Goal: Task Accomplishment & Management: Manage account settings

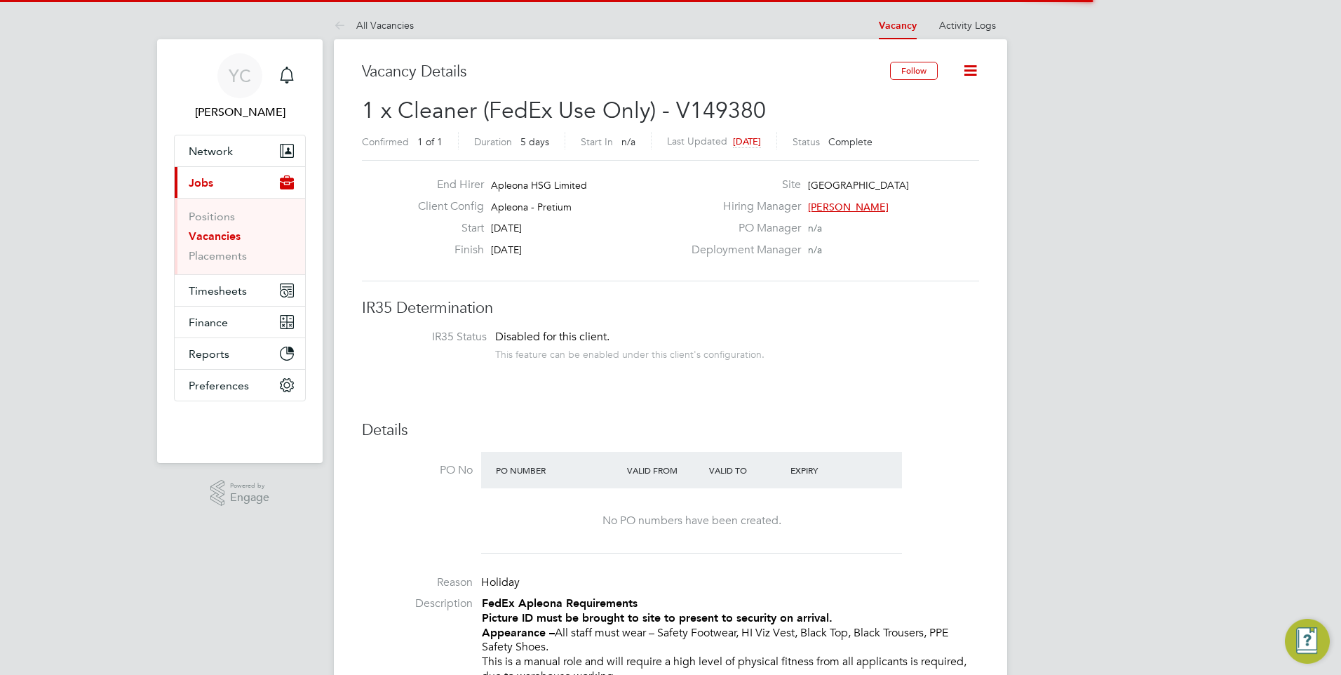
scroll to position [41, 98]
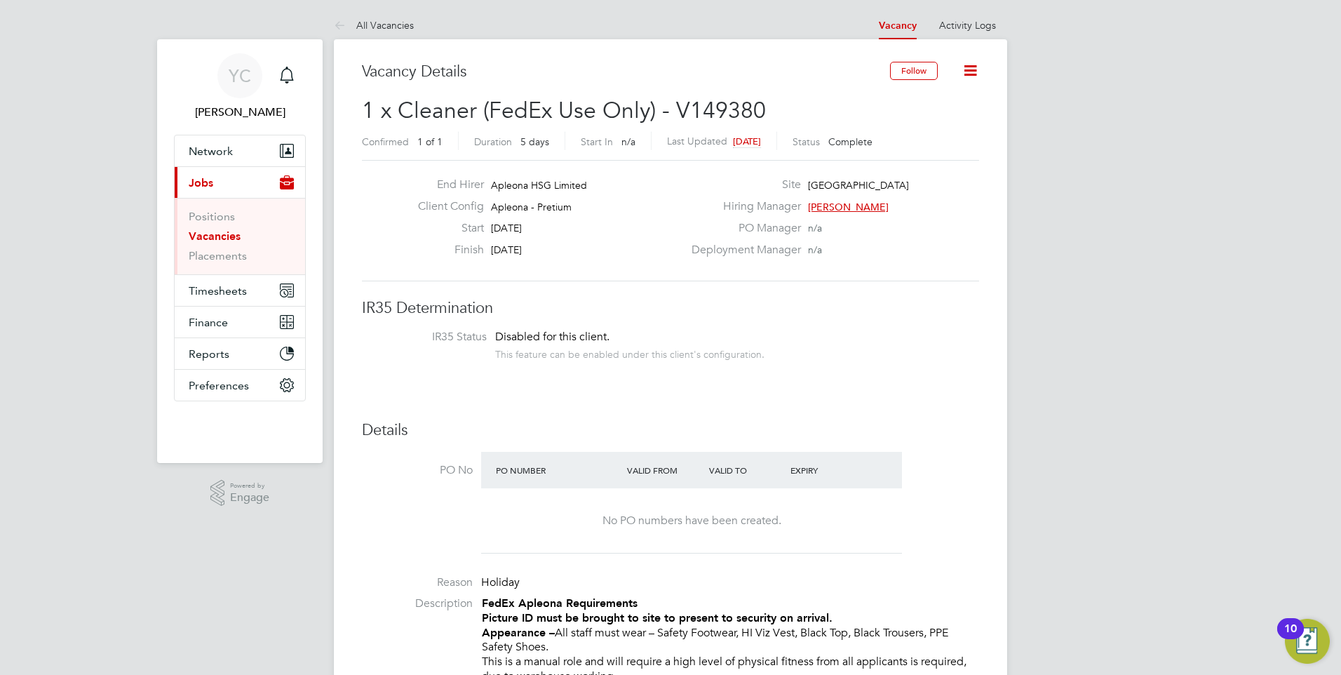
click at [223, 230] on link "Vacancies" at bounding box center [215, 235] width 52 height 13
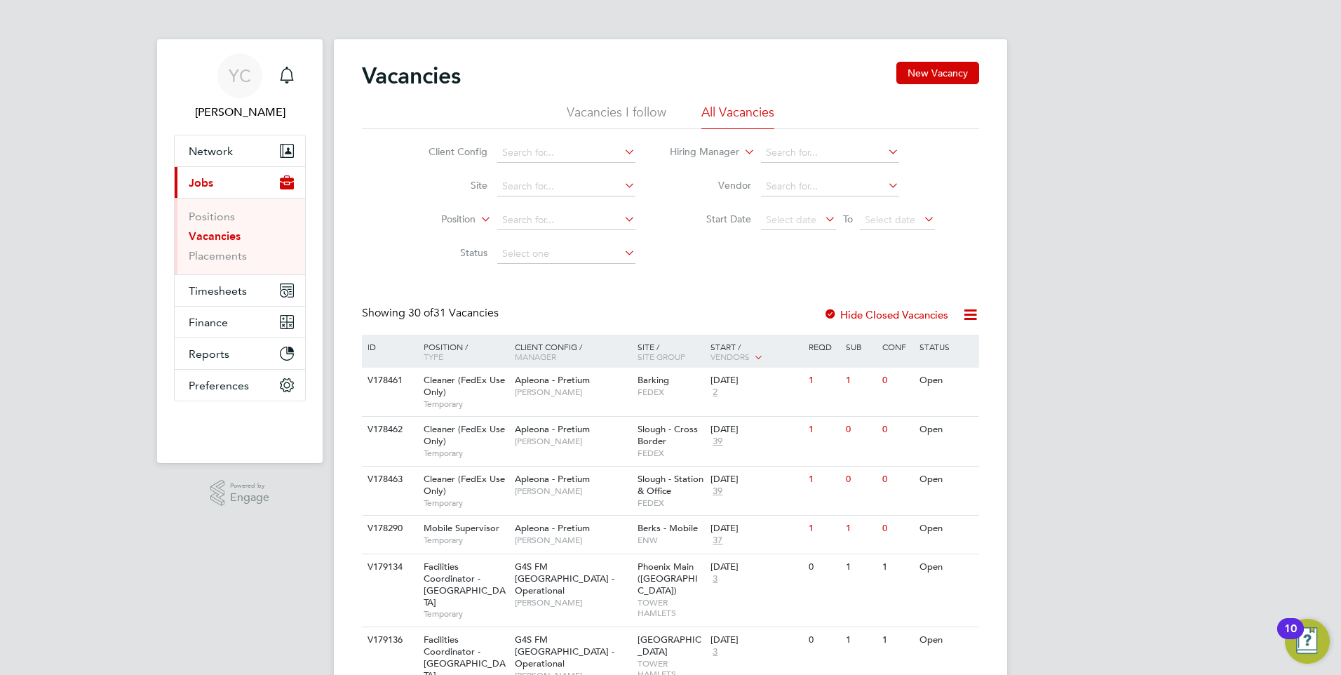
click at [637, 83] on div "Vacancies New Vacancy" at bounding box center [670, 83] width 617 height 42
click at [629, 126] on li "Vacancies I follow" at bounding box center [617, 116] width 100 height 25
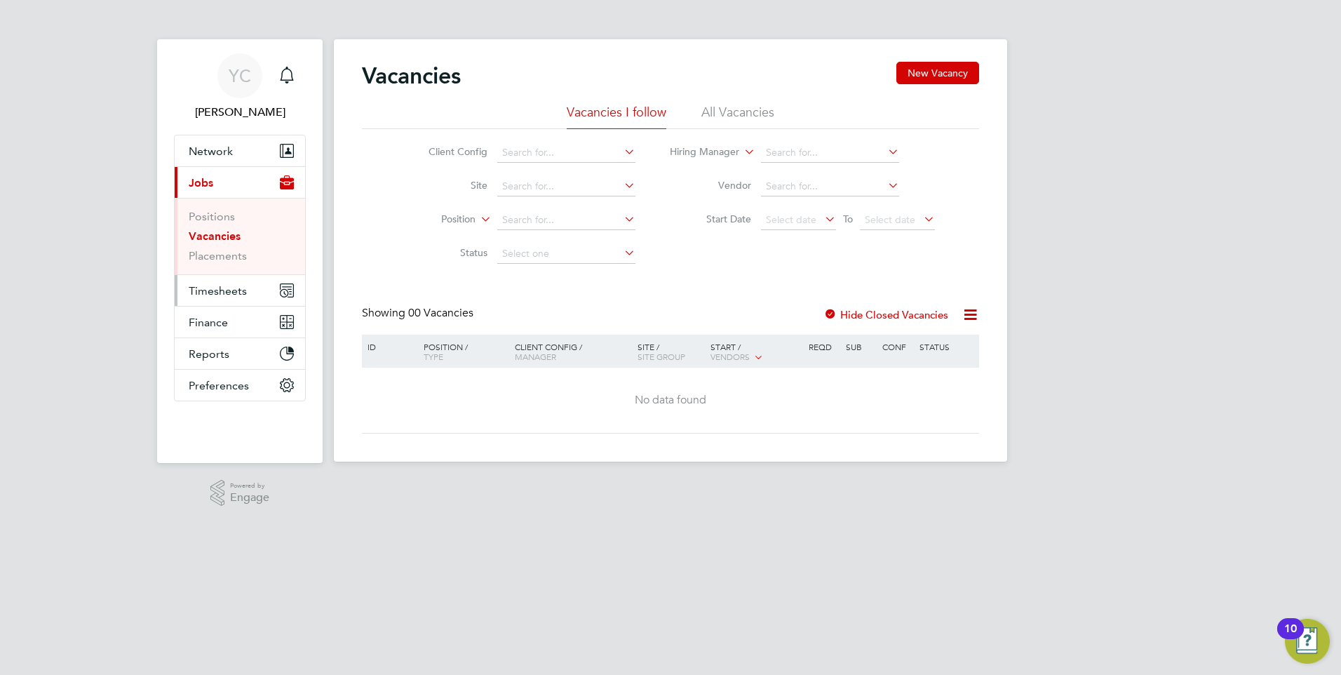
click at [201, 288] on span "Timesheets" at bounding box center [218, 290] width 58 height 13
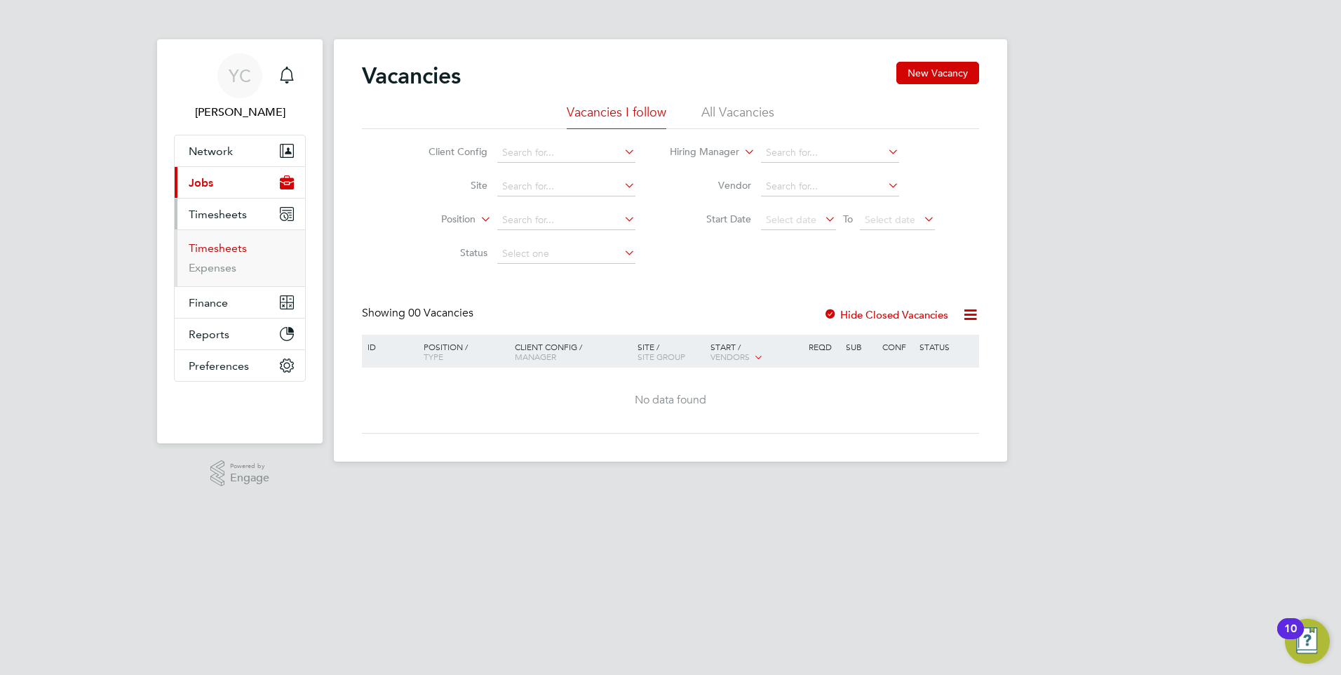
click at [238, 244] on link "Timesheets" at bounding box center [218, 247] width 58 height 13
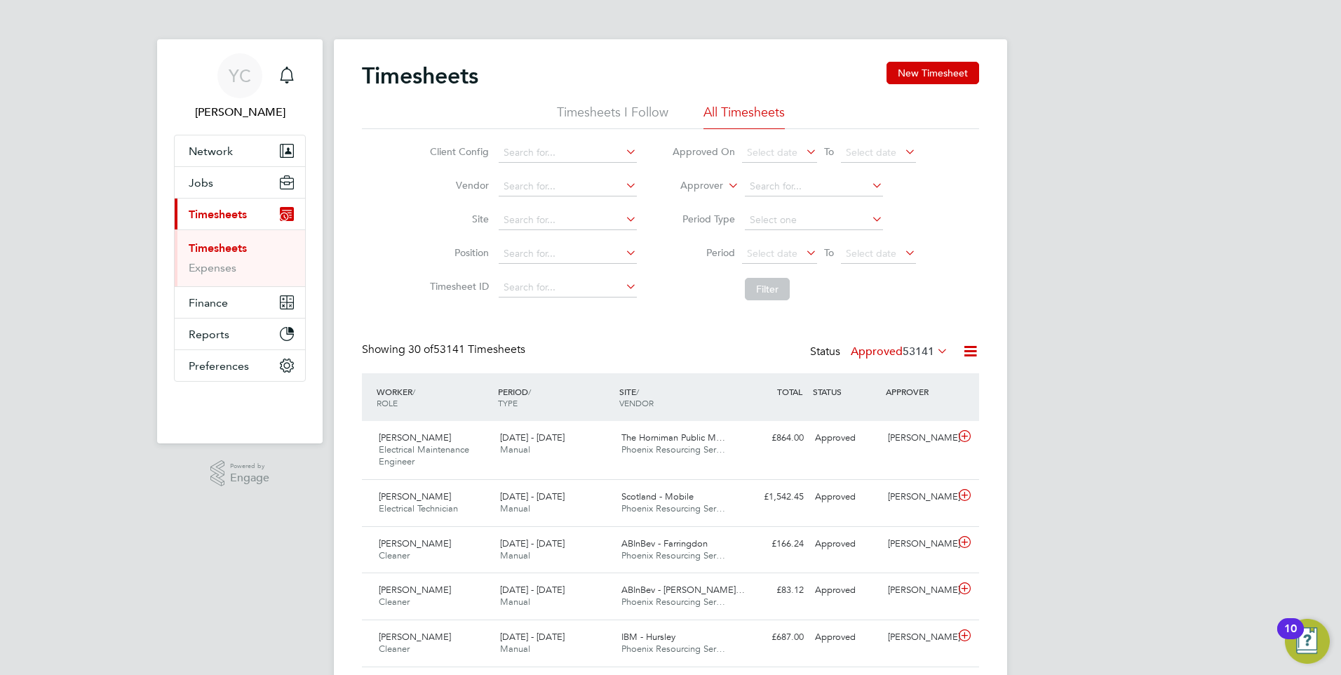
click at [595, 113] on li "Timesheets I Follow" at bounding box center [613, 116] width 112 height 25
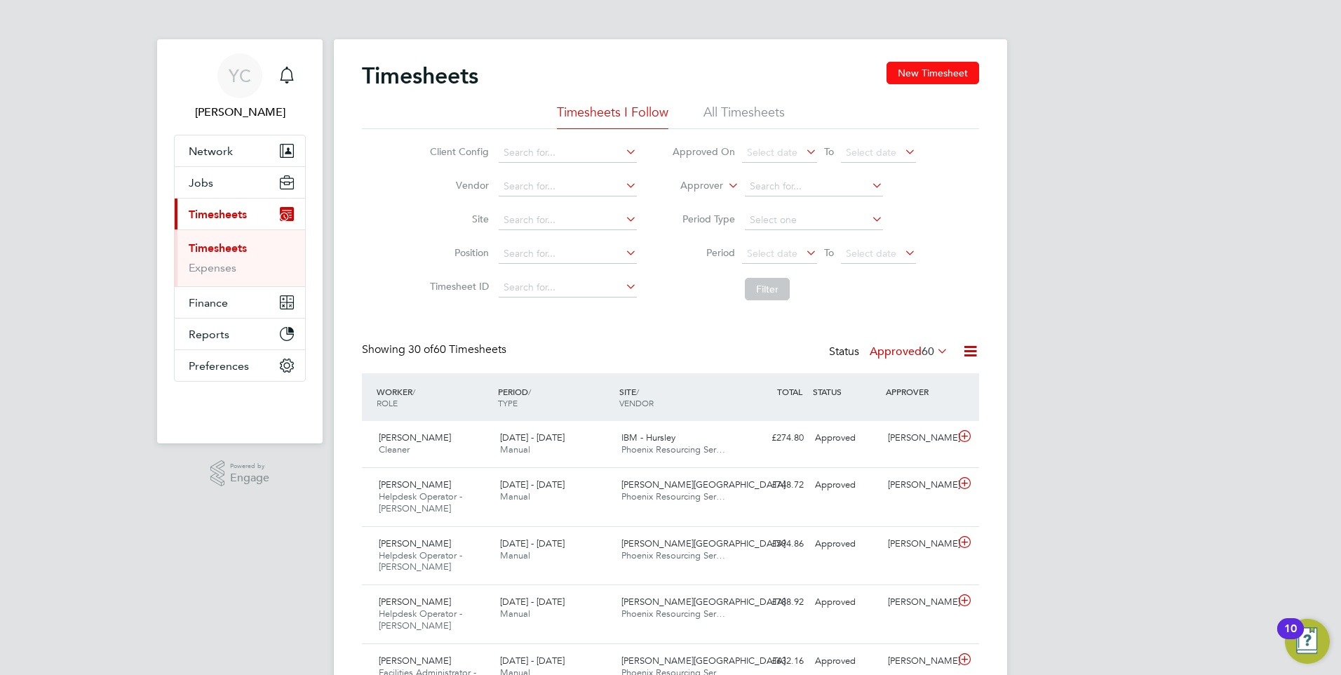
click at [922, 74] on button "New Timesheet" at bounding box center [933, 73] width 93 height 22
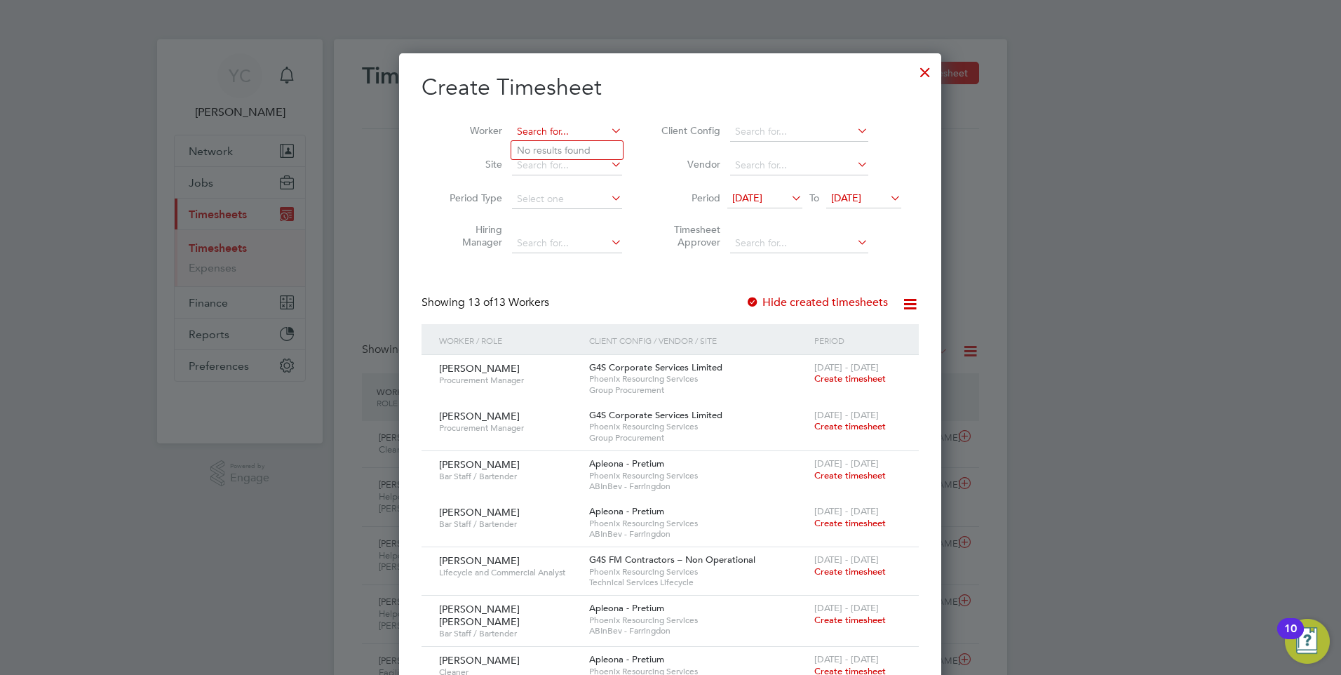
click at [563, 134] on input at bounding box center [567, 132] width 110 height 20
click at [601, 145] on b "Bur" at bounding box center [608, 150] width 15 height 12
type input "[PERSON_NAME]"
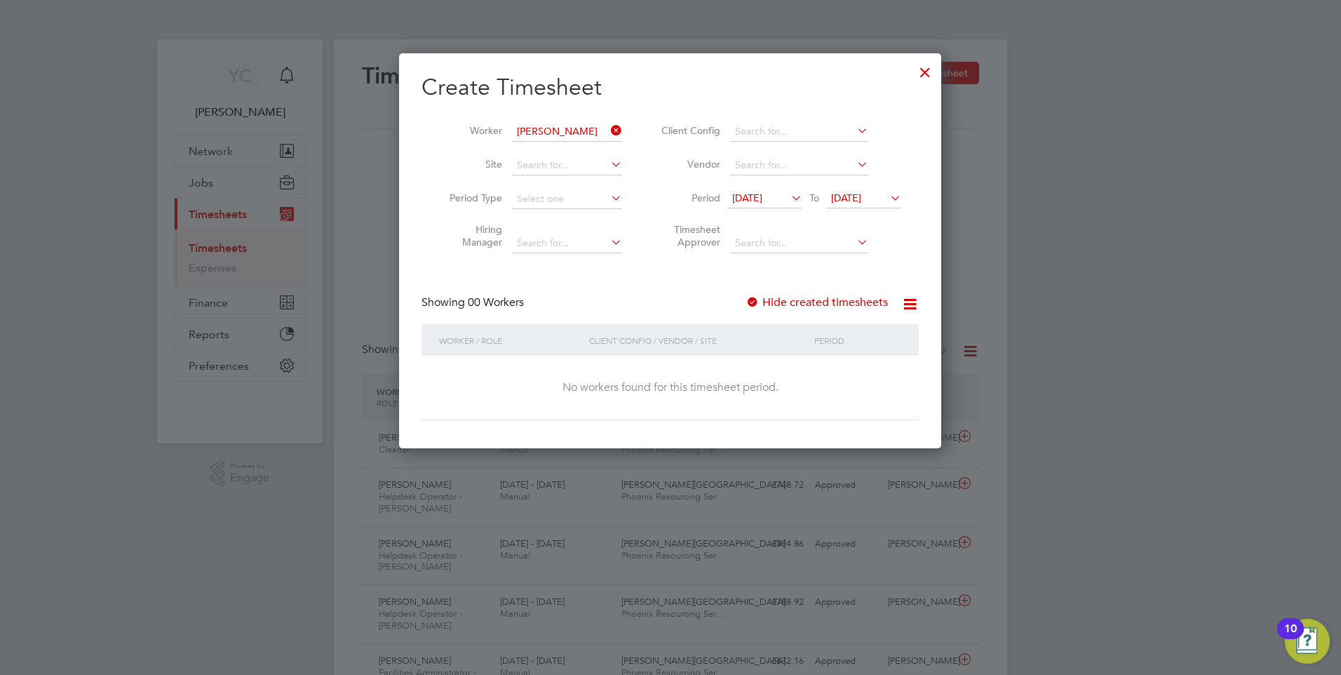
click at [727, 413] on div "No workers found for this timesheet period." at bounding box center [670, 387] width 469 height 65
click at [675, 382] on div "No workers found for this timesheet period." at bounding box center [670, 387] width 469 height 15
click at [788, 191] on icon at bounding box center [788, 198] width 0 height 20
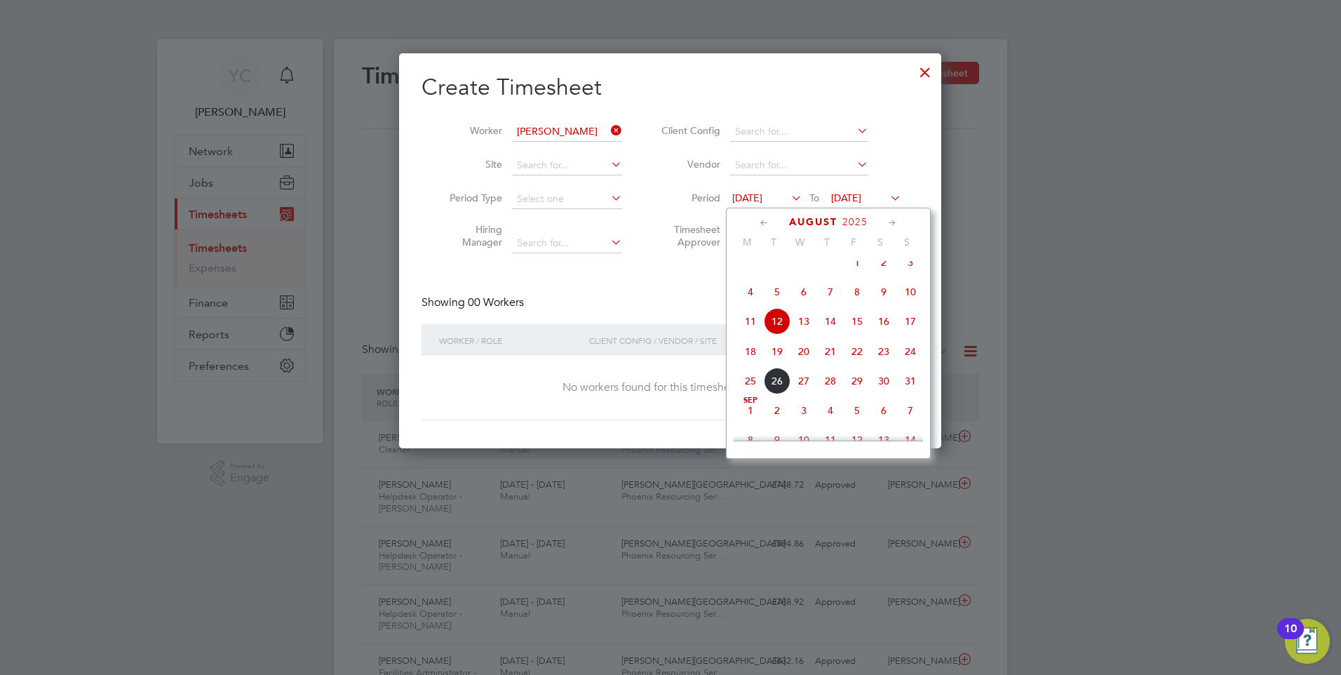
click at [747, 352] on span "18" at bounding box center [750, 351] width 27 height 27
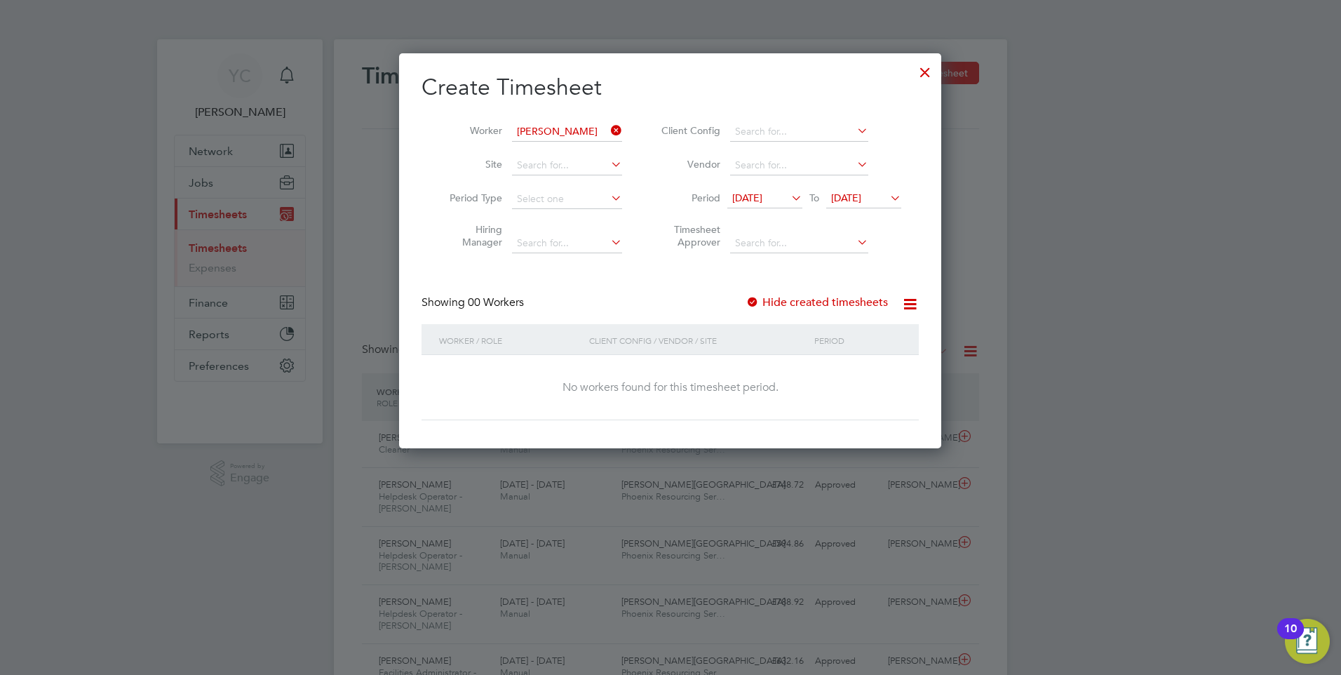
click at [887, 194] on icon at bounding box center [887, 198] width 0 height 20
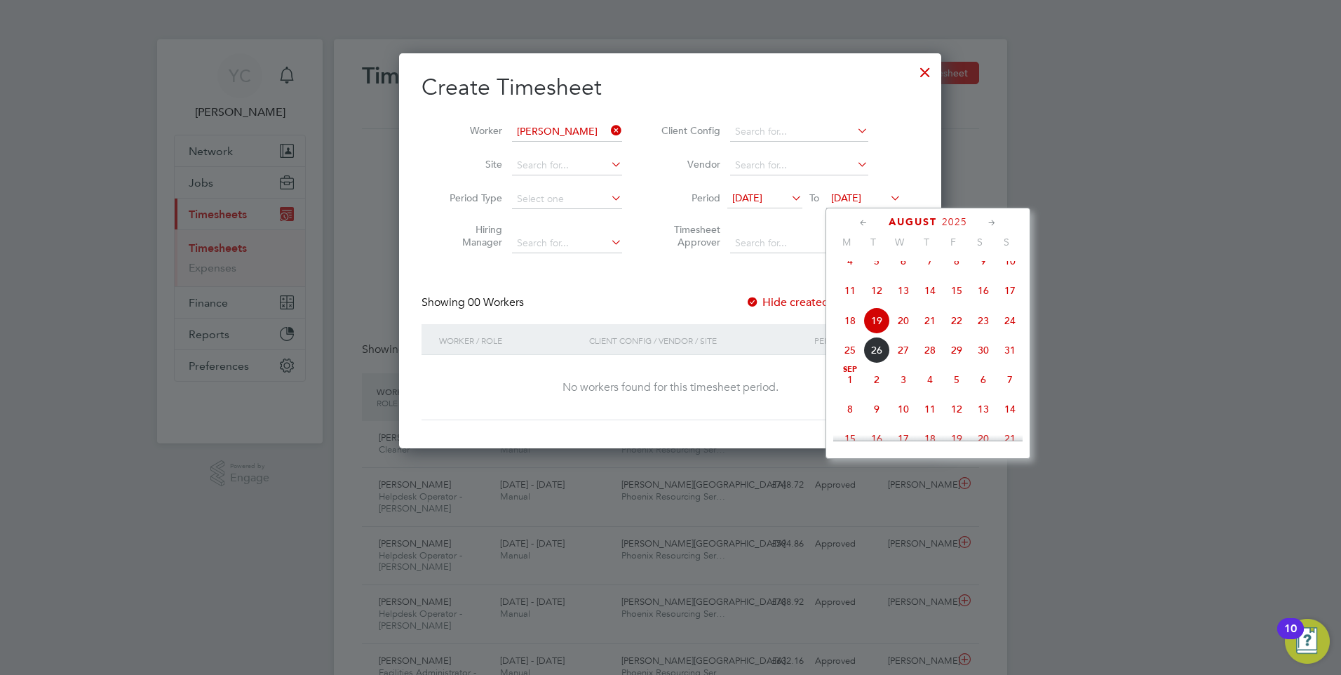
click at [1011, 334] on span "24" at bounding box center [1010, 320] width 27 height 27
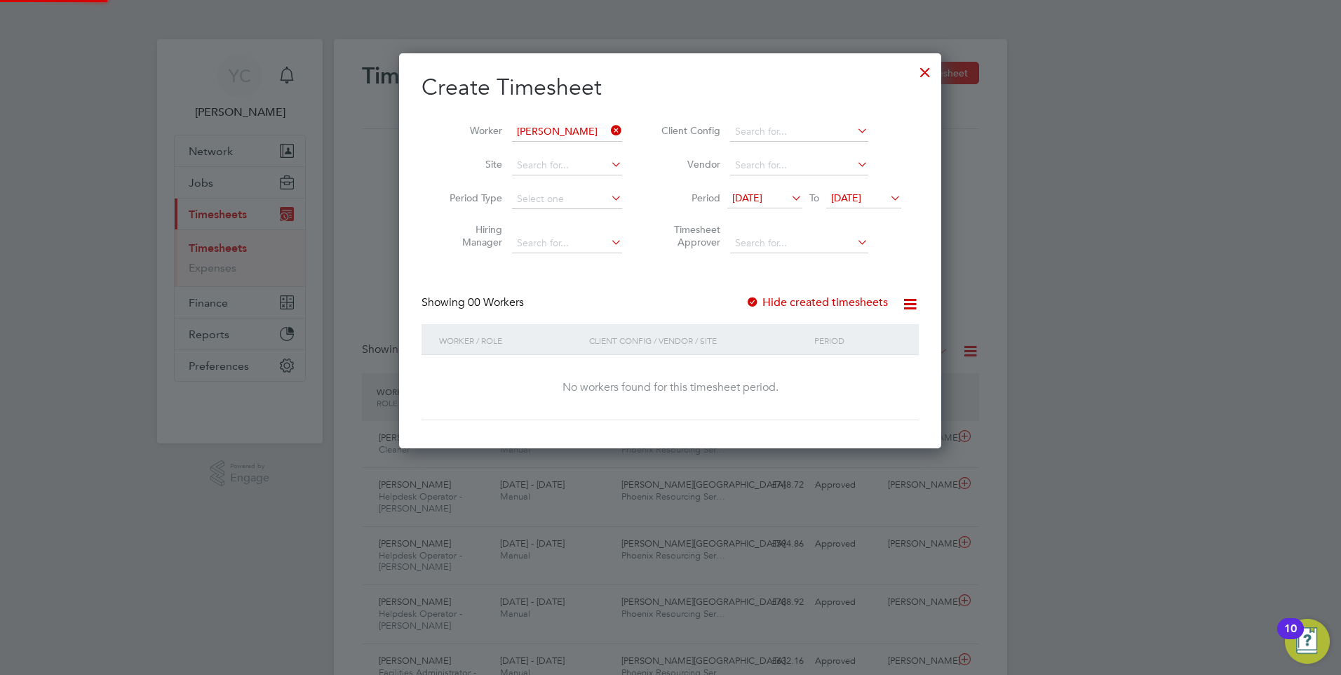
click at [682, 276] on div "Create Timesheet Worker [PERSON_NAME] Site Period Type Hiring Manager Client Co…" at bounding box center [670, 246] width 497 height 347
click at [697, 377] on div "No workers found for this timesheet period." at bounding box center [670, 387] width 469 height 65
click at [922, 79] on div at bounding box center [925, 68] width 25 height 25
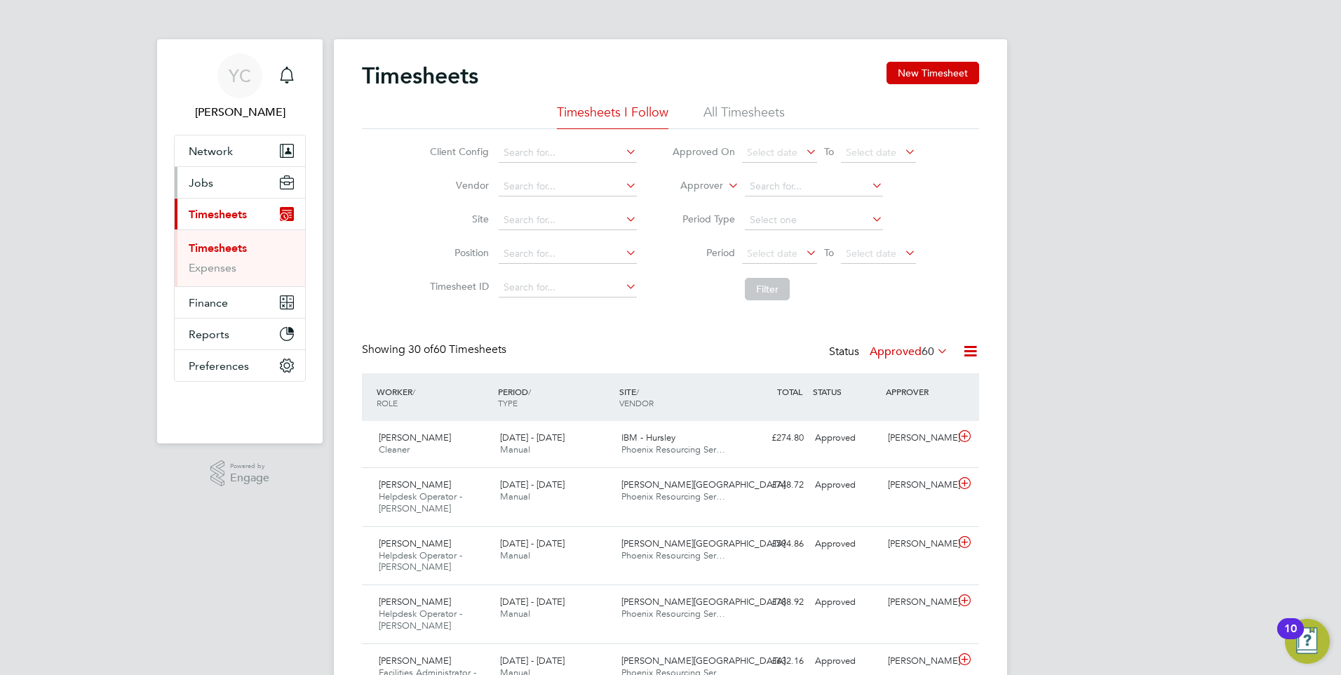
click at [209, 183] on span "Jobs" at bounding box center [201, 182] width 25 height 13
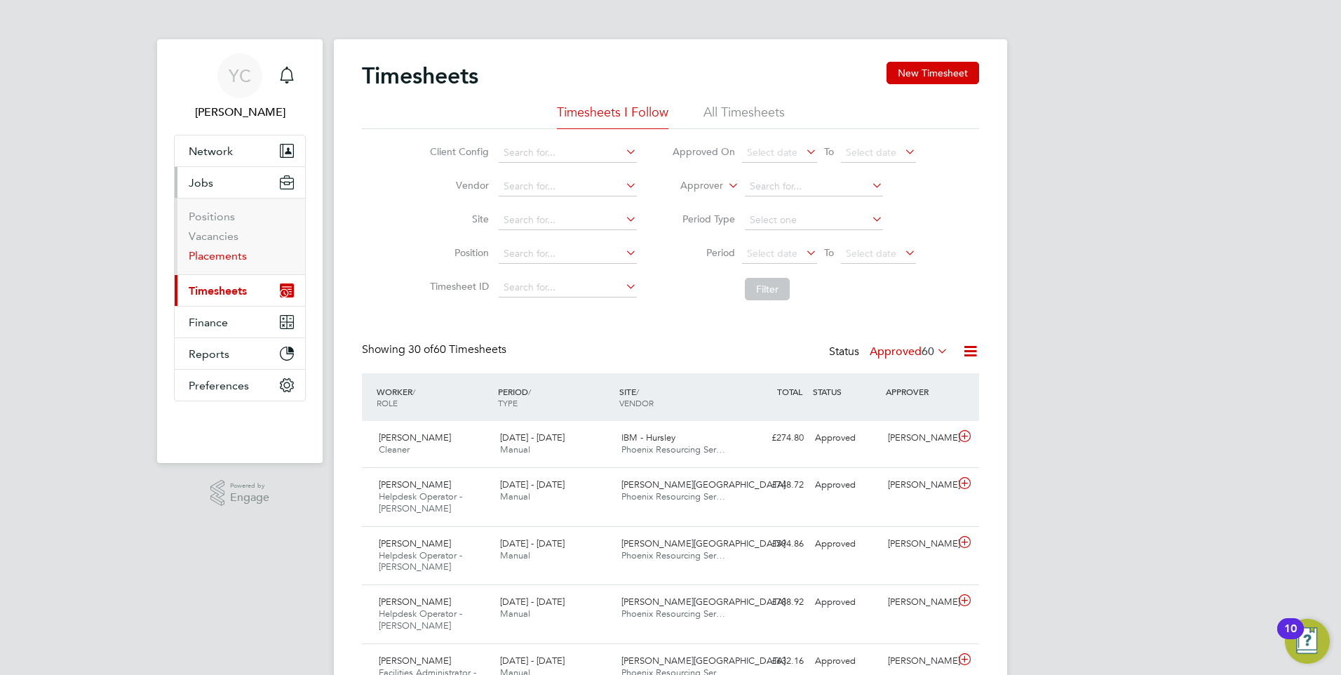
click at [217, 252] on link "Placements" at bounding box center [218, 255] width 58 height 13
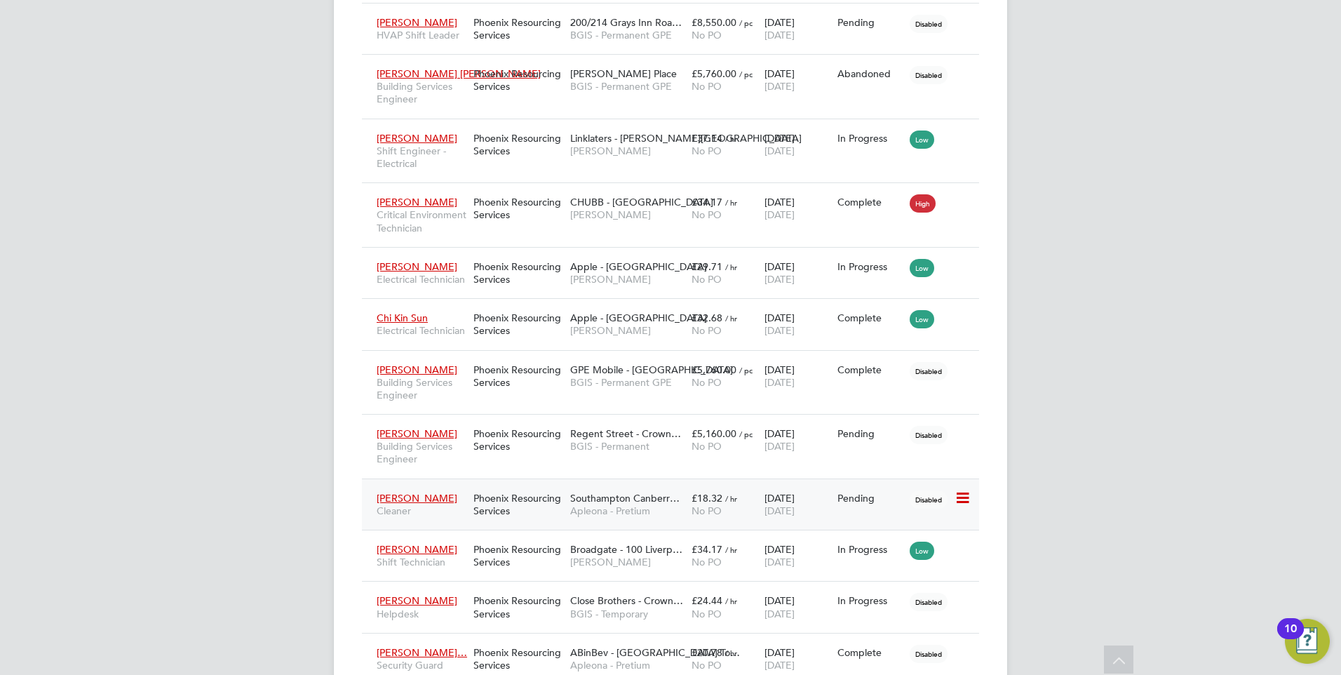
click at [960, 506] on icon at bounding box center [962, 498] width 14 height 17
click at [904, 598] on li "Start" at bounding box center [920, 598] width 100 height 20
type input "[PERSON_NAME]"
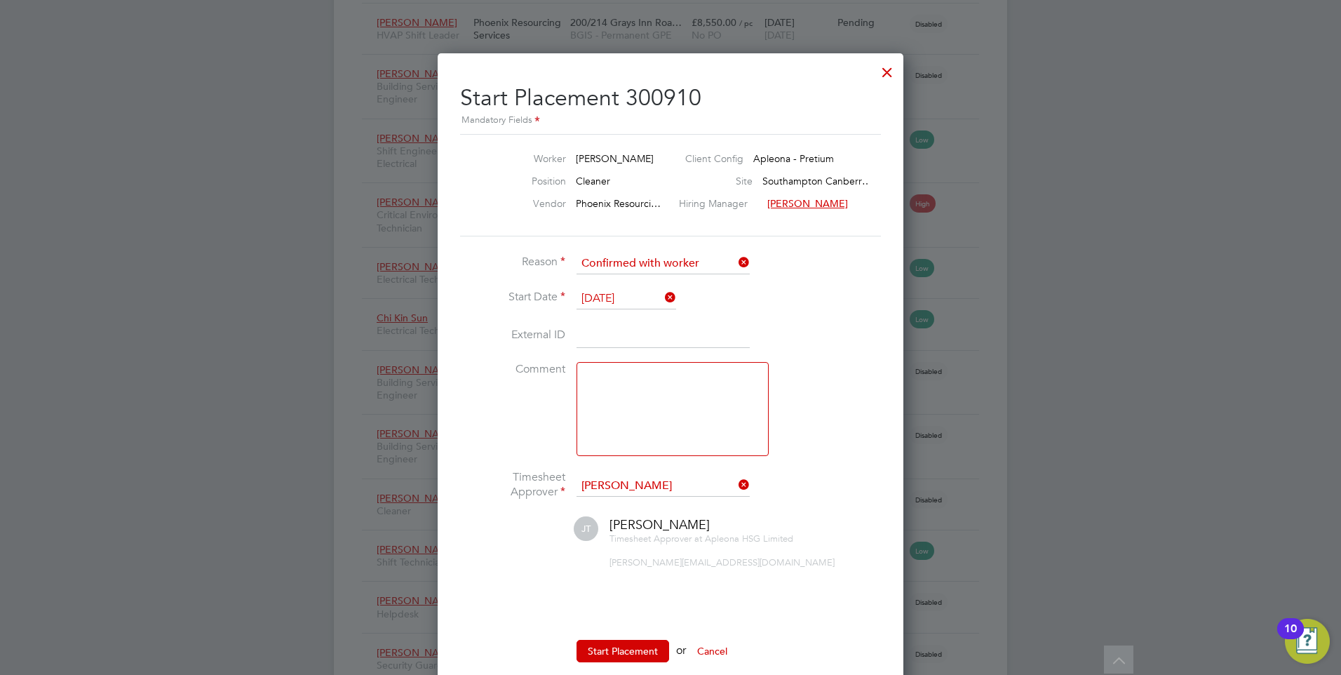
click at [625, 297] on input "[DATE]" at bounding box center [627, 298] width 100 height 21
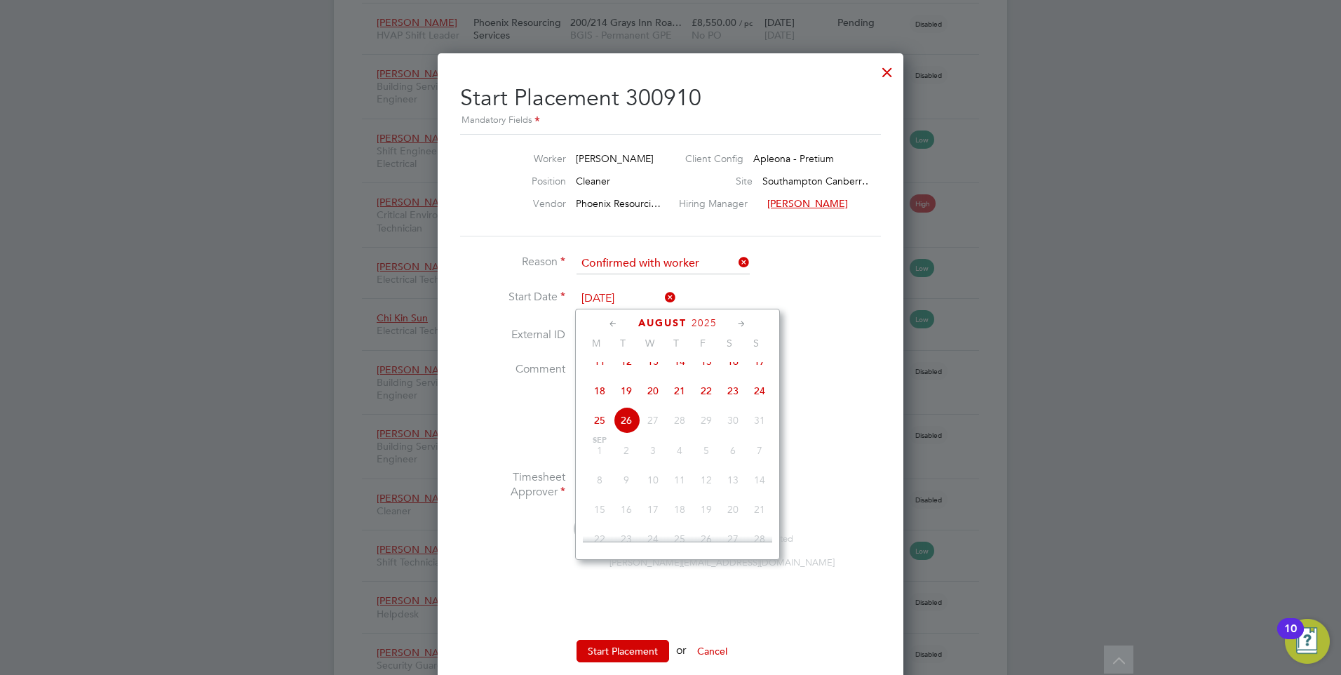
click at [711, 400] on span "22" at bounding box center [706, 390] width 27 height 27
type input "[DATE]"
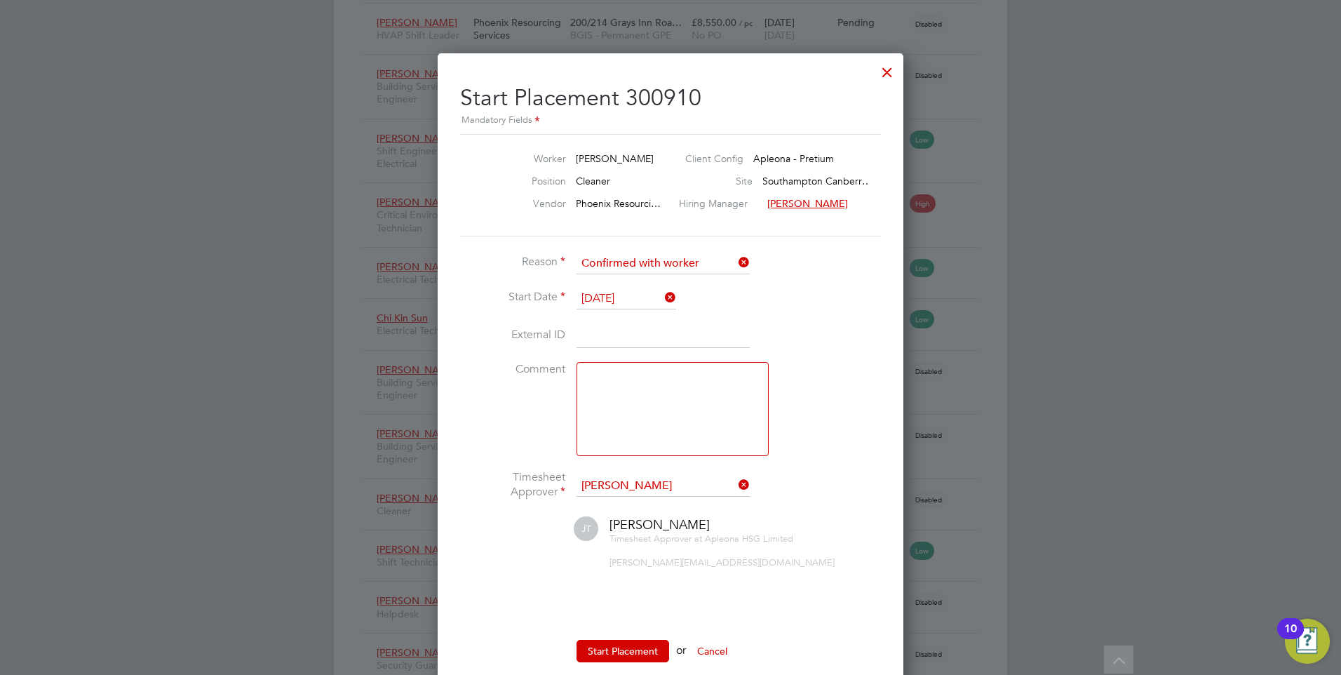
click at [623, 341] on input at bounding box center [663, 335] width 173 height 25
click at [633, 419] on textarea at bounding box center [673, 409] width 192 height 94
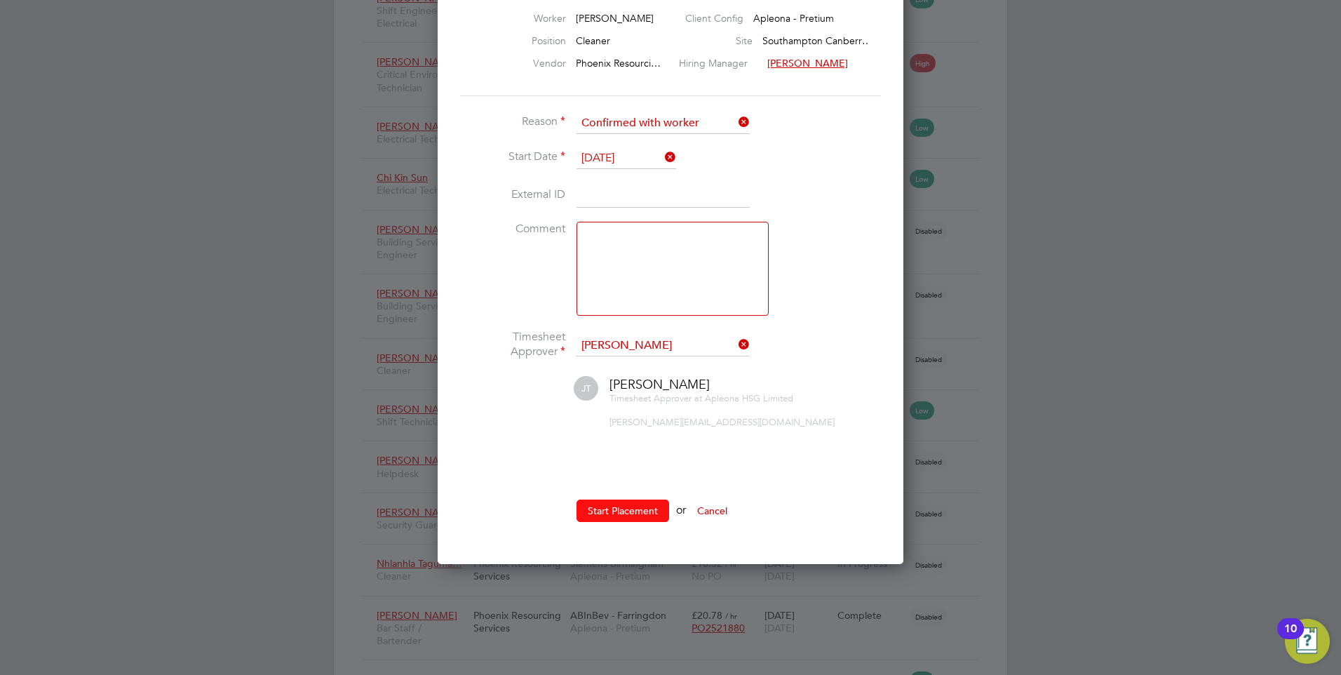
click at [603, 507] on button "Start Placement" at bounding box center [623, 510] width 93 height 22
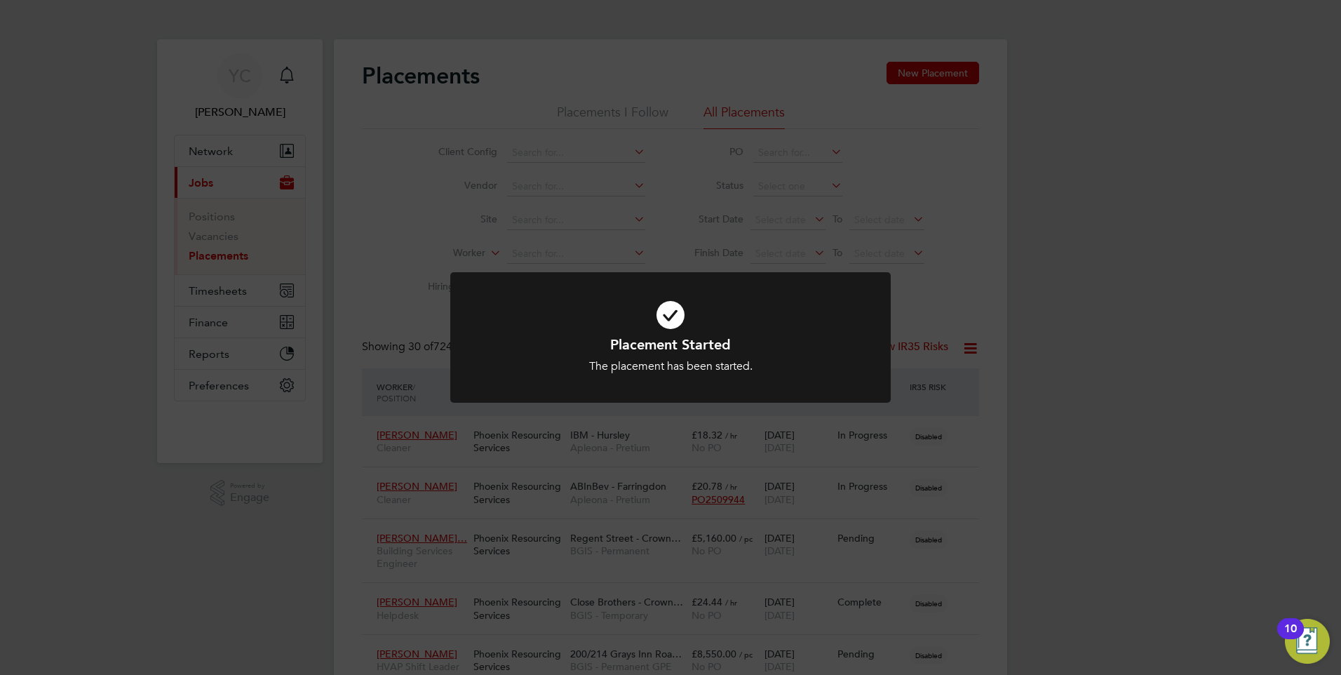
click at [1061, 459] on div "Placement Started The placement has been started. Cancel Okay" at bounding box center [670, 337] width 1341 height 675
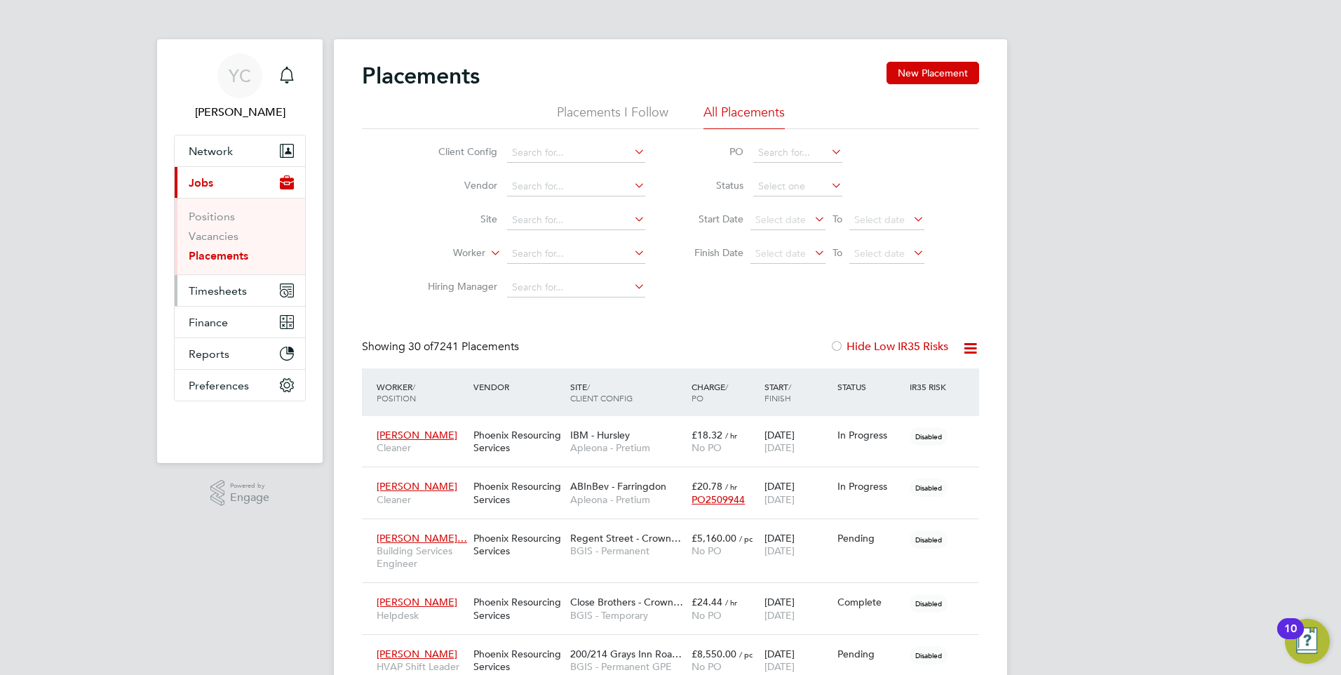
click at [206, 291] on span "Timesheets" at bounding box center [218, 290] width 58 height 13
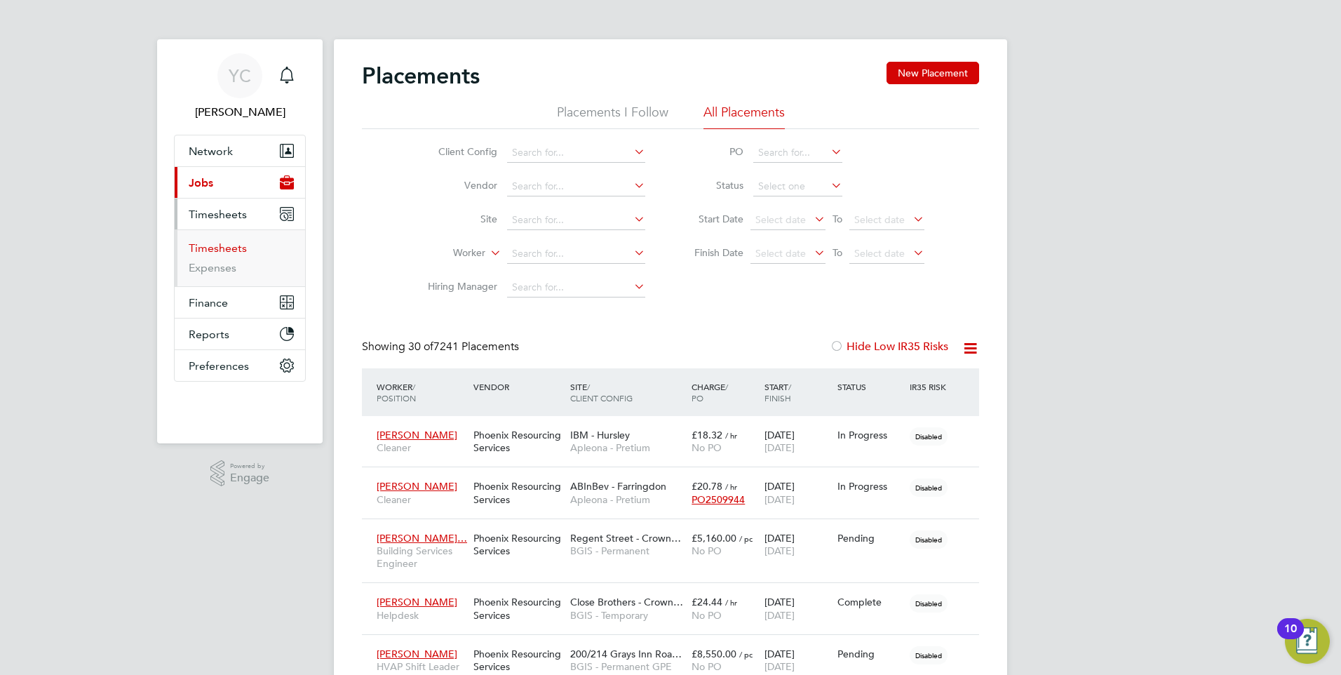
click at [213, 247] on link "Timesheets" at bounding box center [218, 247] width 58 height 13
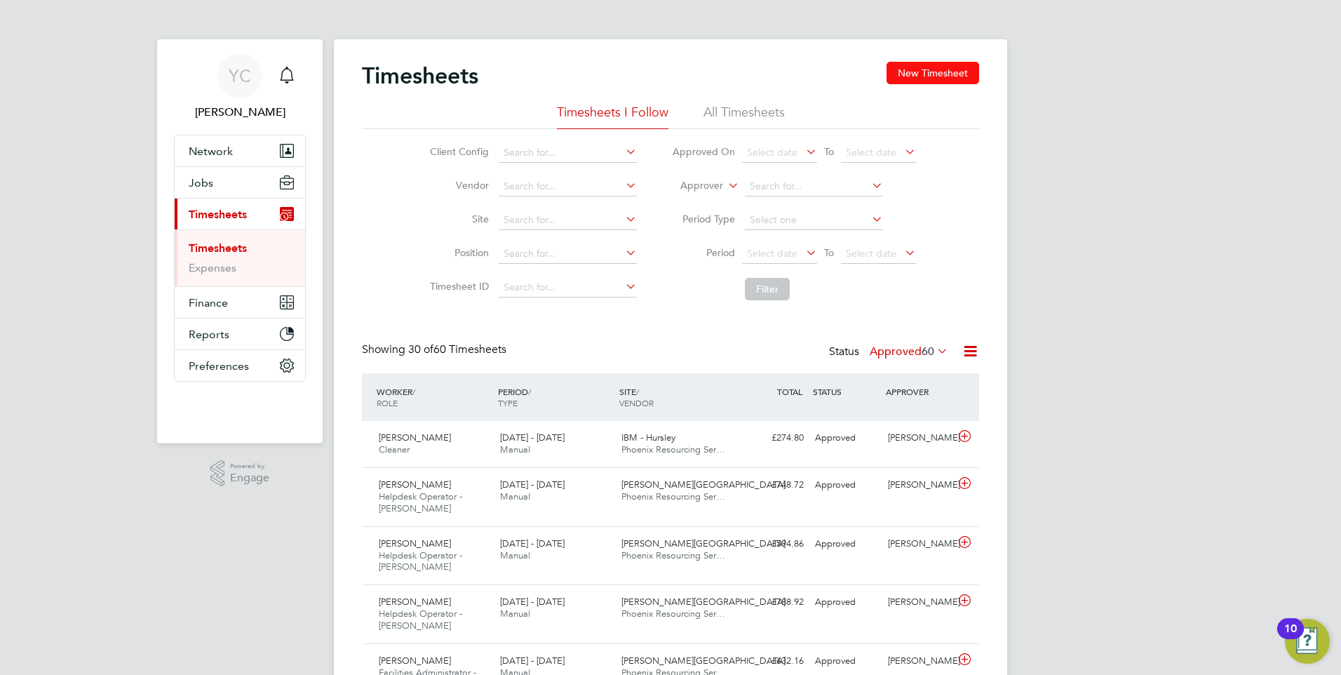
click at [911, 80] on button "New Timesheet" at bounding box center [933, 73] width 93 height 22
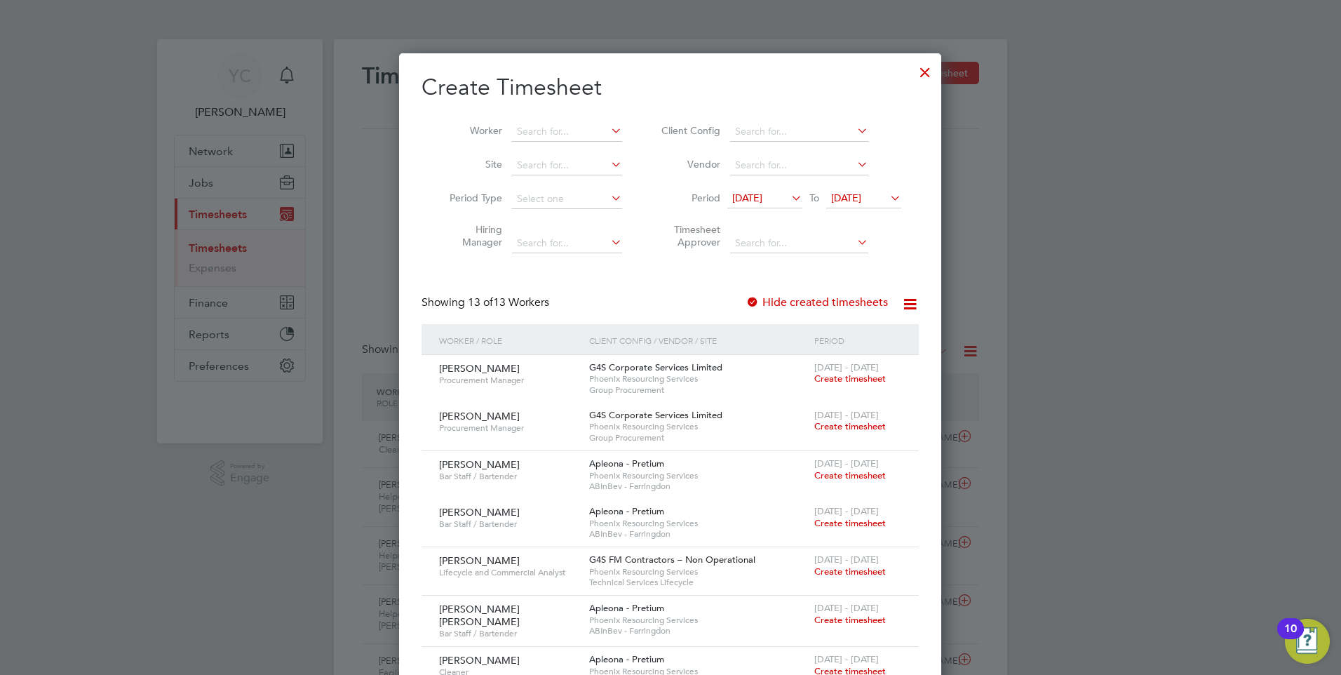
click at [558, 121] on li "Worker" at bounding box center [531, 132] width 218 height 34
click at [560, 128] on input at bounding box center [567, 132] width 110 height 20
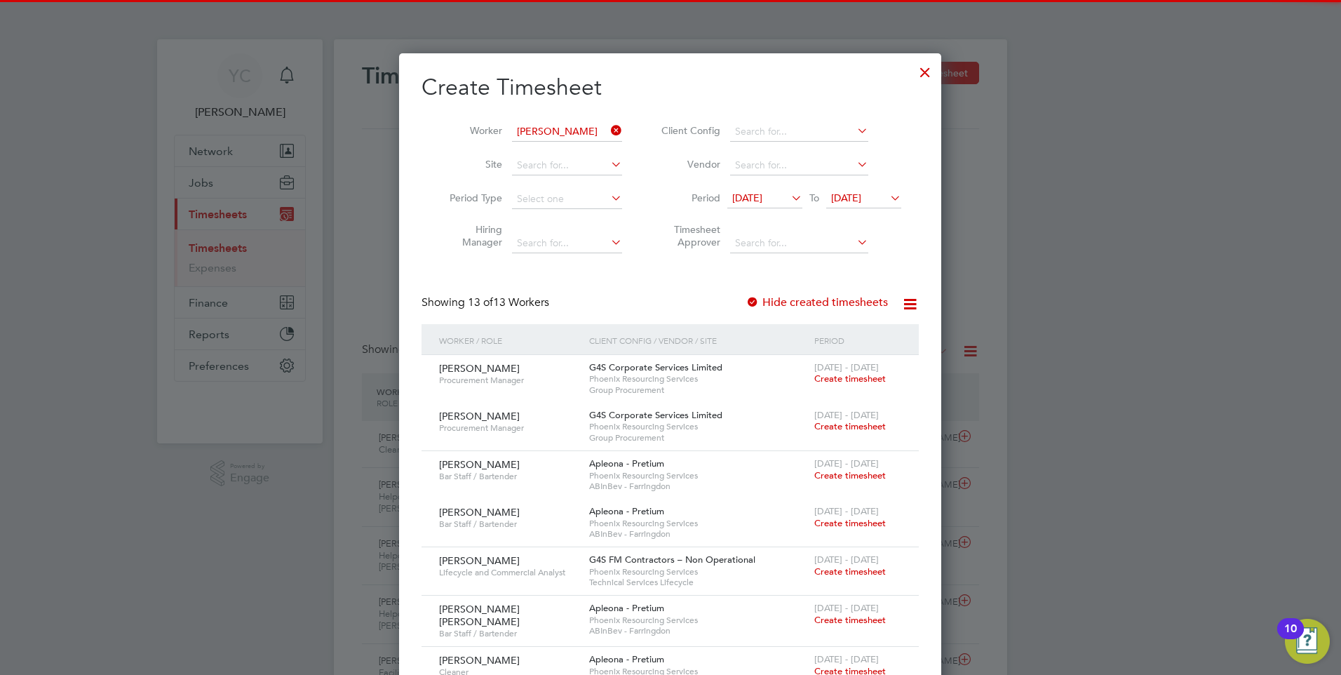
click at [601, 147] on b "[PERSON_NAME]" at bounding box center [641, 150] width 81 height 12
type input "[PERSON_NAME]"
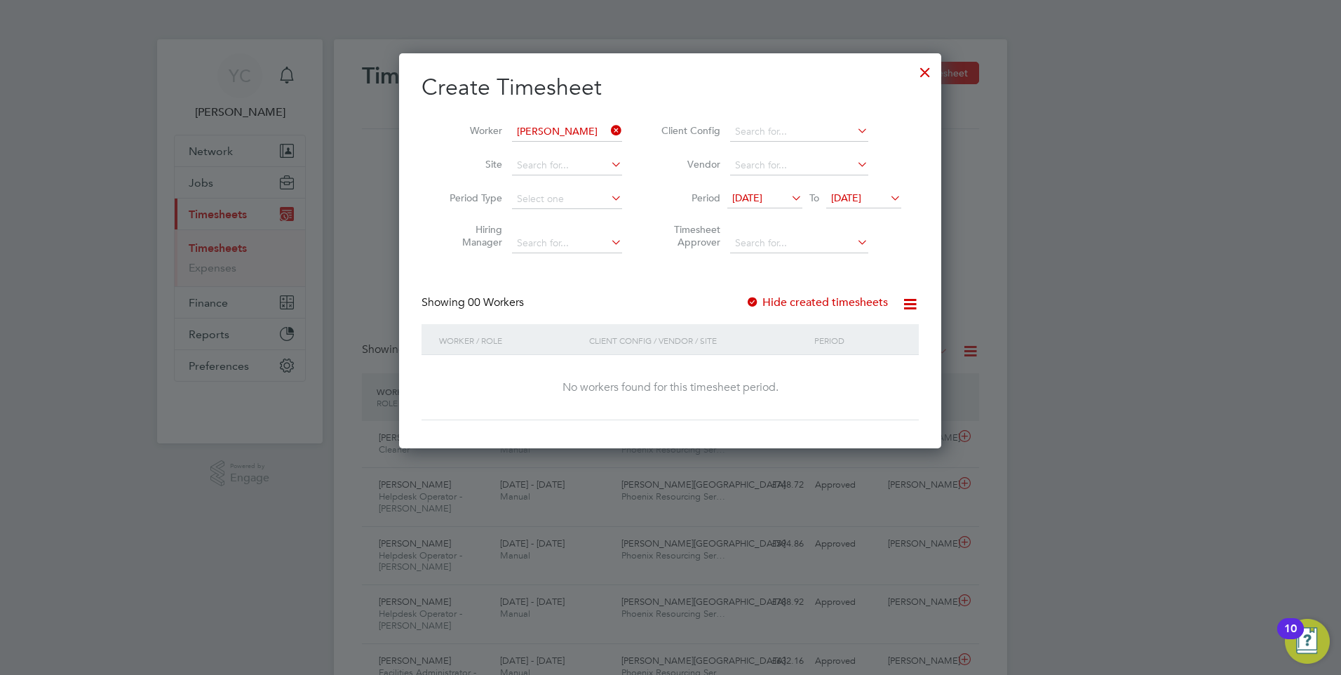
click at [788, 194] on icon at bounding box center [788, 198] width 0 height 20
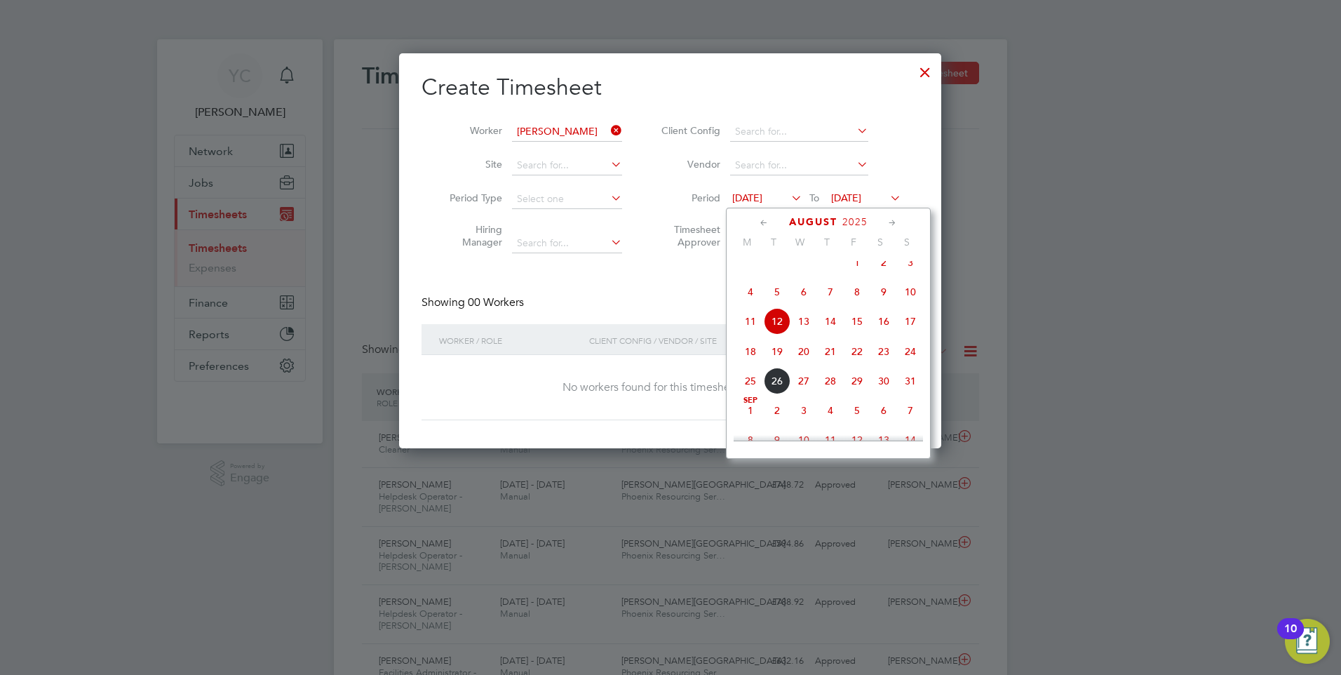
click at [746, 363] on span "18" at bounding box center [750, 351] width 27 height 27
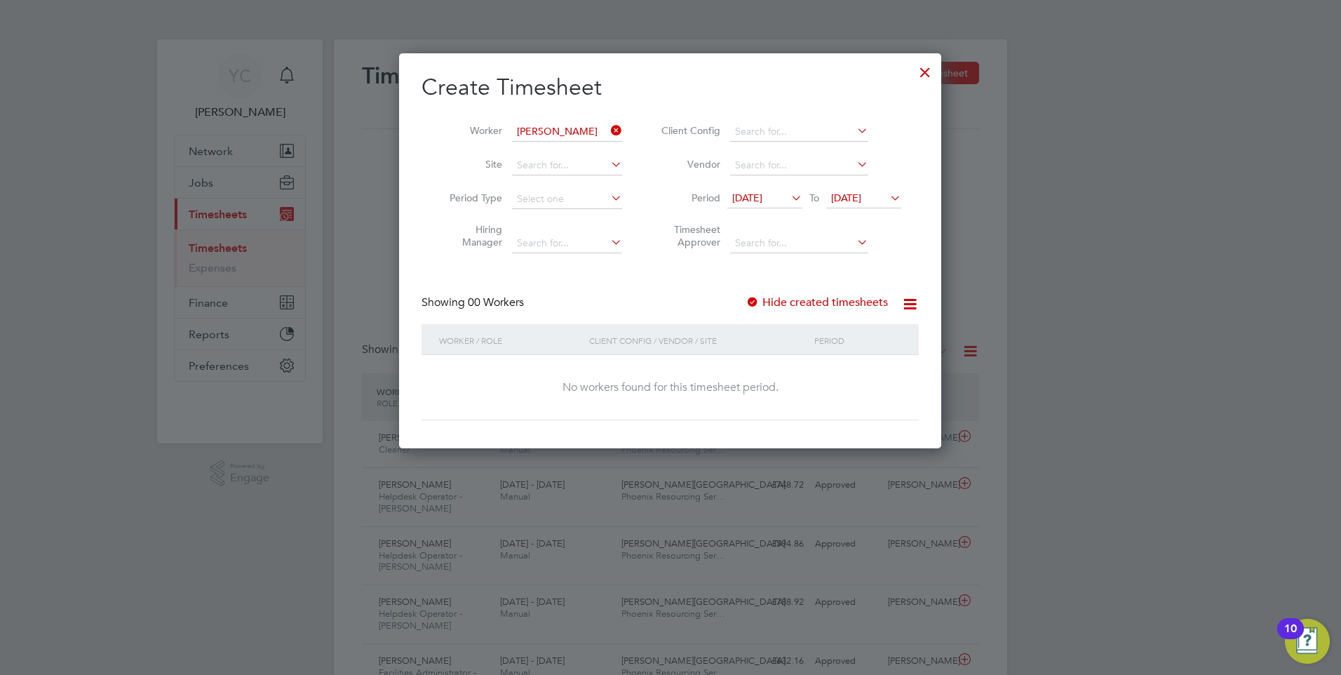
click at [887, 201] on icon at bounding box center [887, 198] width 0 height 20
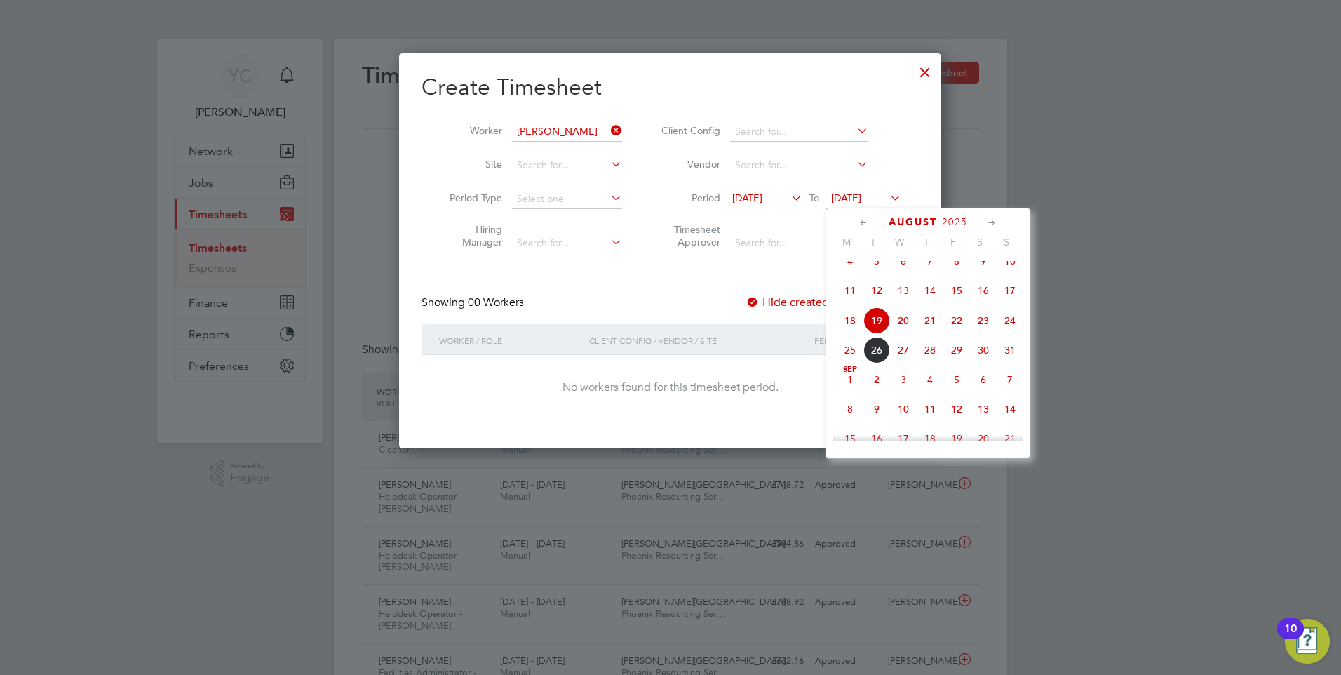
click at [1020, 329] on span "24" at bounding box center [1010, 320] width 27 height 27
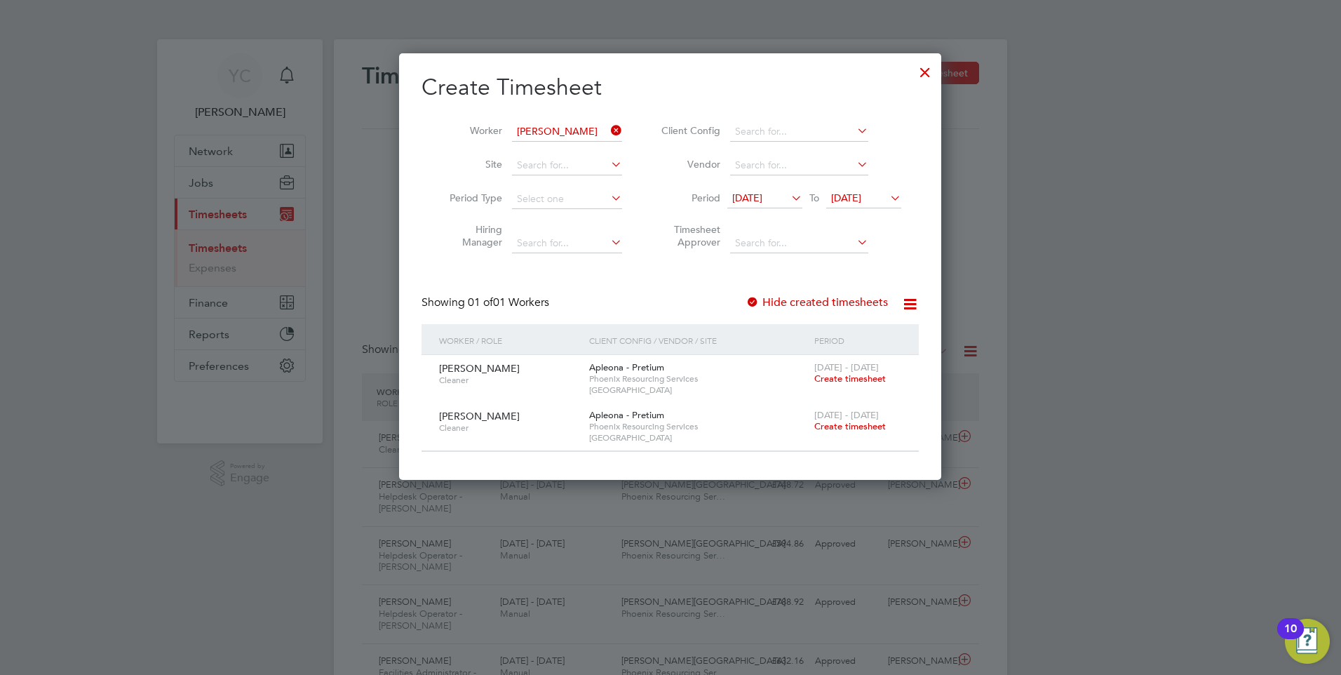
click at [826, 376] on span "Create timesheet" at bounding box center [850, 378] width 72 height 12
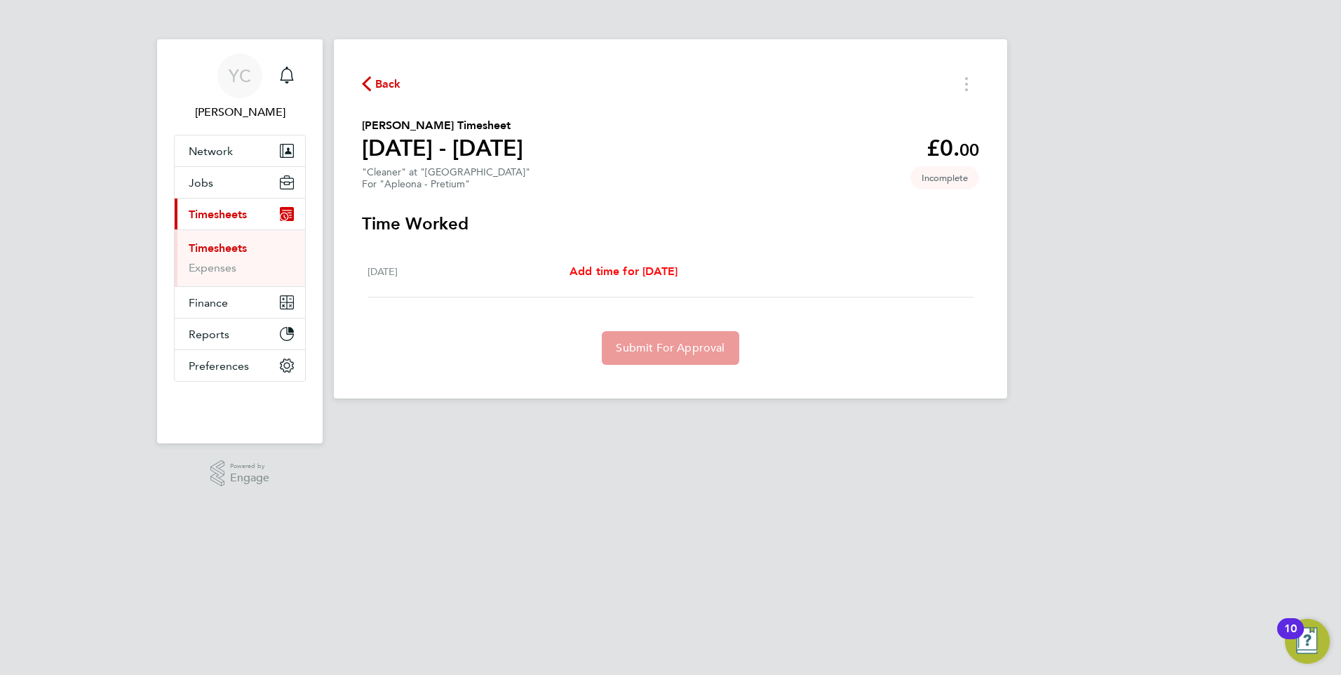
click at [606, 264] on span "Add time for [DATE]" at bounding box center [624, 270] width 108 height 13
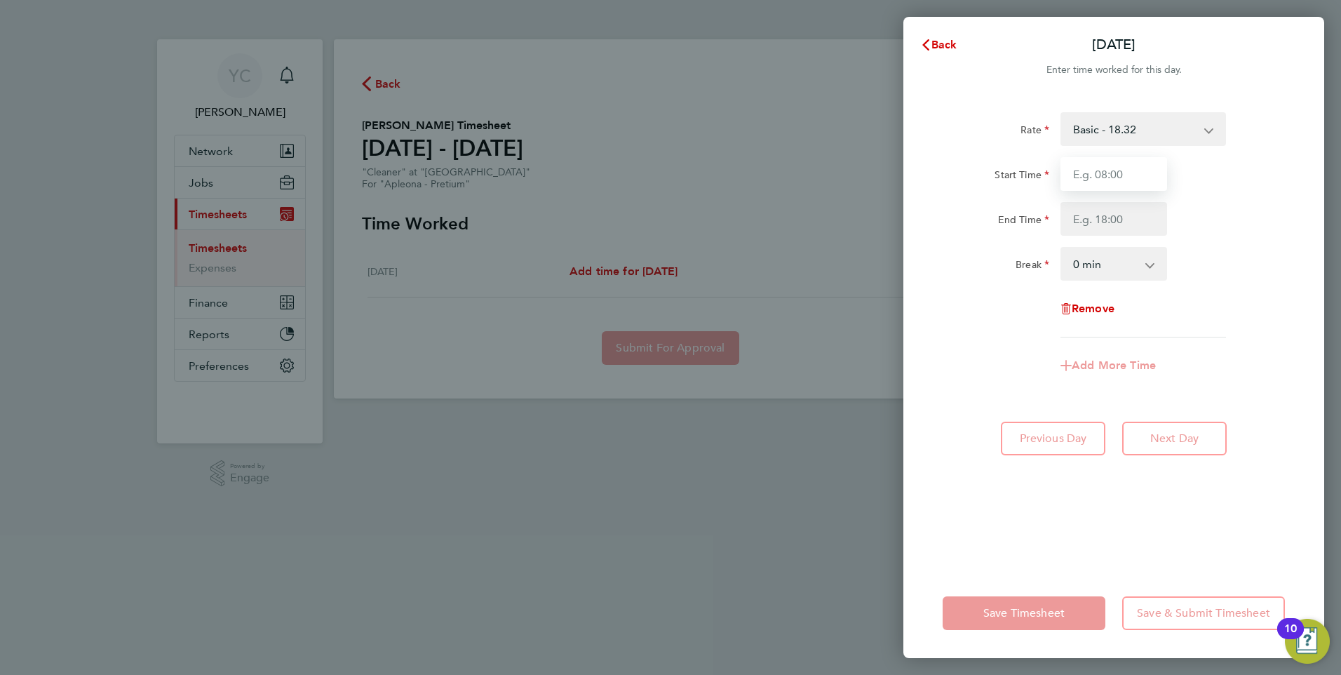
click at [1126, 180] on input "Start Time" at bounding box center [1114, 174] width 107 height 34
type input "11:50"
click at [1185, 178] on div "Start Time 11:50" at bounding box center [1114, 174] width 354 height 34
click at [1100, 227] on input "End Time" at bounding box center [1114, 219] width 107 height 34
click at [1158, 232] on input "12:50" at bounding box center [1114, 219] width 107 height 34
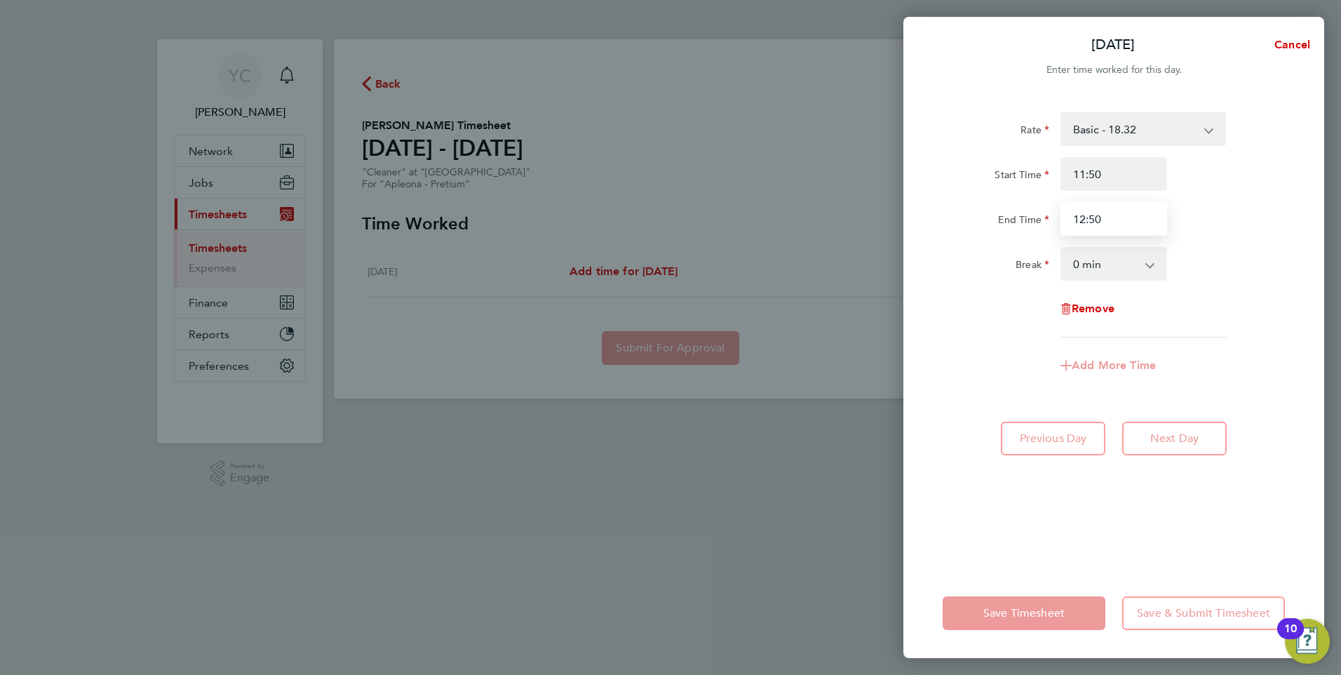
type input "12:50"
click at [1189, 236] on div "Rate Basic - 18.32 Start Time 11:50 End Time 12:50 Break 0 min 15 min 30 min 45…" at bounding box center [1114, 224] width 342 height 225
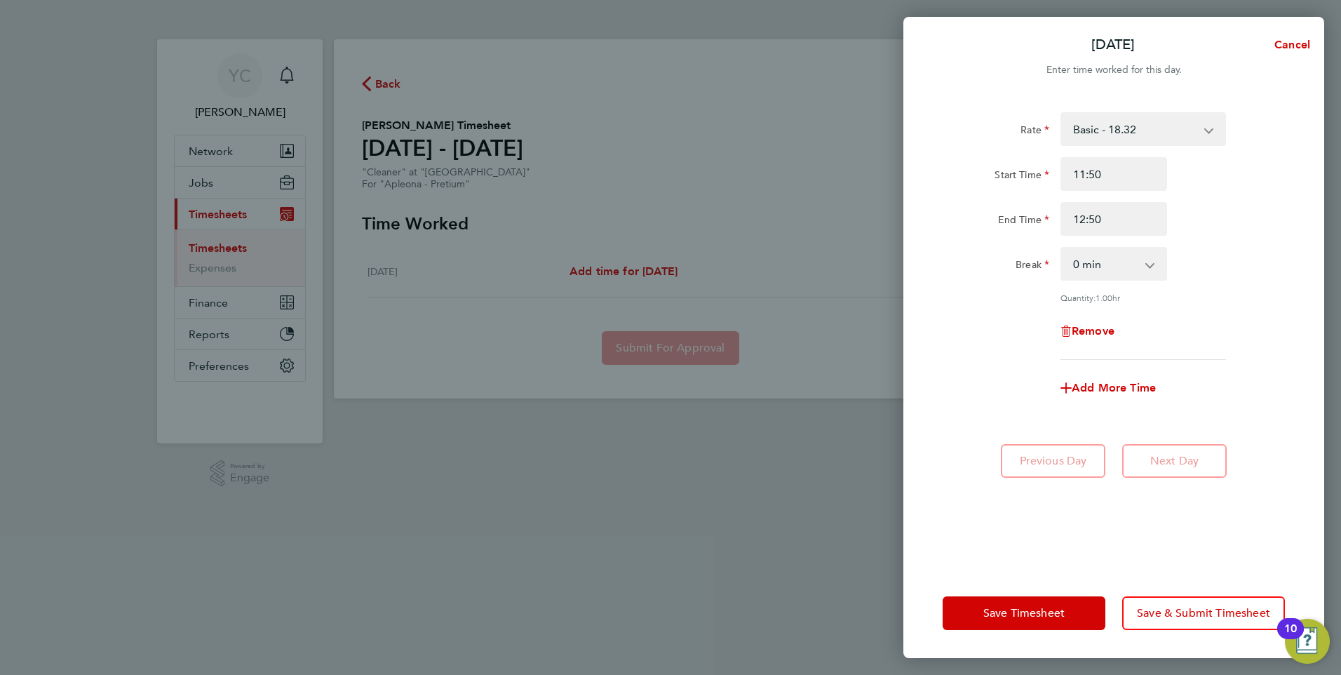
click at [1152, 268] on app-icon-cross-button at bounding box center [1157, 263] width 17 height 31
click at [1141, 262] on select "0 min 15 min 30 min 45 min" at bounding box center [1105, 263] width 87 height 31
click at [1194, 268] on div "Break 0 min 15 min 30 min 45 min" at bounding box center [1114, 264] width 354 height 34
click at [1183, 617] on span "Save & Submit Timesheet" at bounding box center [1203, 613] width 133 height 14
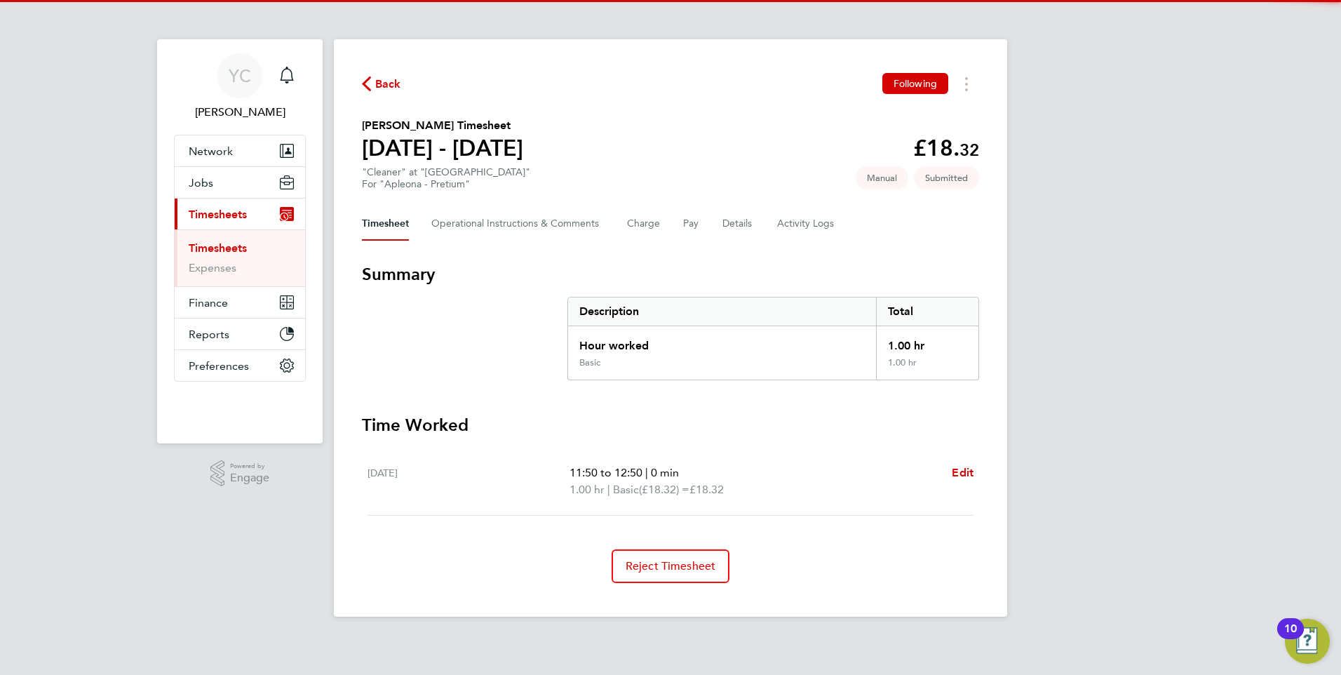
drag, startPoint x: 1142, startPoint y: 478, endPoint x: 1122, endPoint y: 471, distance: 21.1
click at [1144, 466] on div "YC [PERSON_NAME] Notifications Applications: Network Team Members Businesses Si…" at bounding box center [670, 319] width 1341 height 639
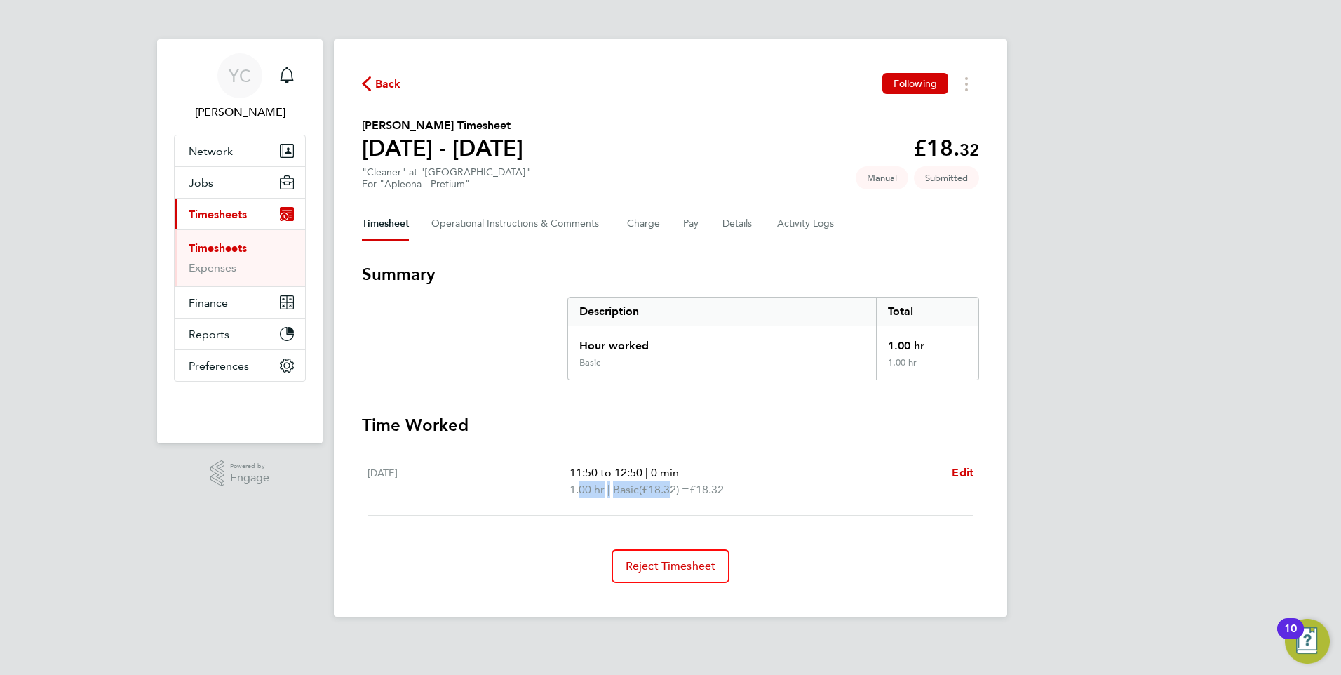
drag, startPoint x: 573, startPoint y: 480, endPoint x: 675, endPoint y: 482, distance: 101.7
click at [675, 482] on p "1.00 hr | Basic (£18.32) = £18.32" at bounding box center [755, 489] width 371 height 17
click at [675, 483] on span "(£18.32) =" at bounding box center [664, 489] width 51 height 13
click at [760, 464] on p "11:50 to 12:50 | 0 min" at bounding box center [755, 472] width 371 height 17
click at [203, 249] on link "Timesheets" at bounding box center [218, 247] width 58 height 13
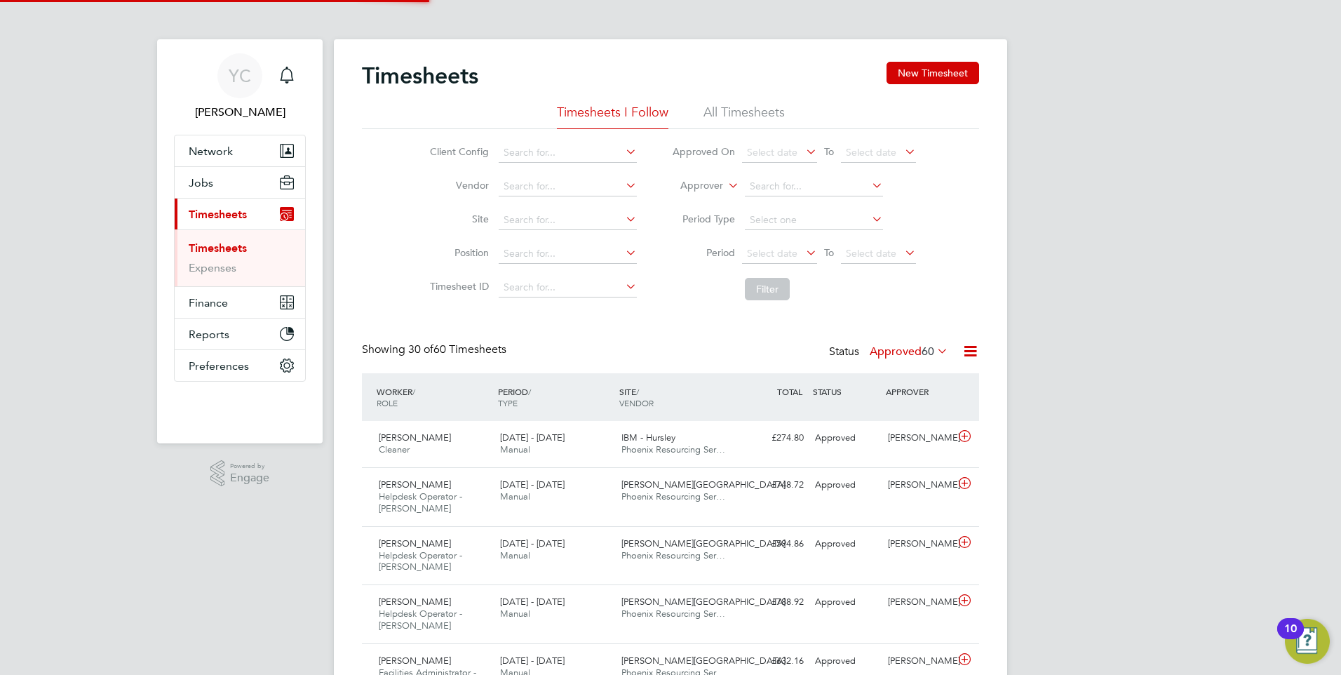
scroll to position [47, 122]
click at [766, 96] on div "Timesheets New Timesheet" at bounding box center [670, 83] width 617 height 42
click at [761, 102] on div "Timesheets New Timesheet" at bounding box center [670, 83] width 617 height 42
click at [751, 121] on li "All Timesheets" at bounding box center [744, 116] width 81 height 25
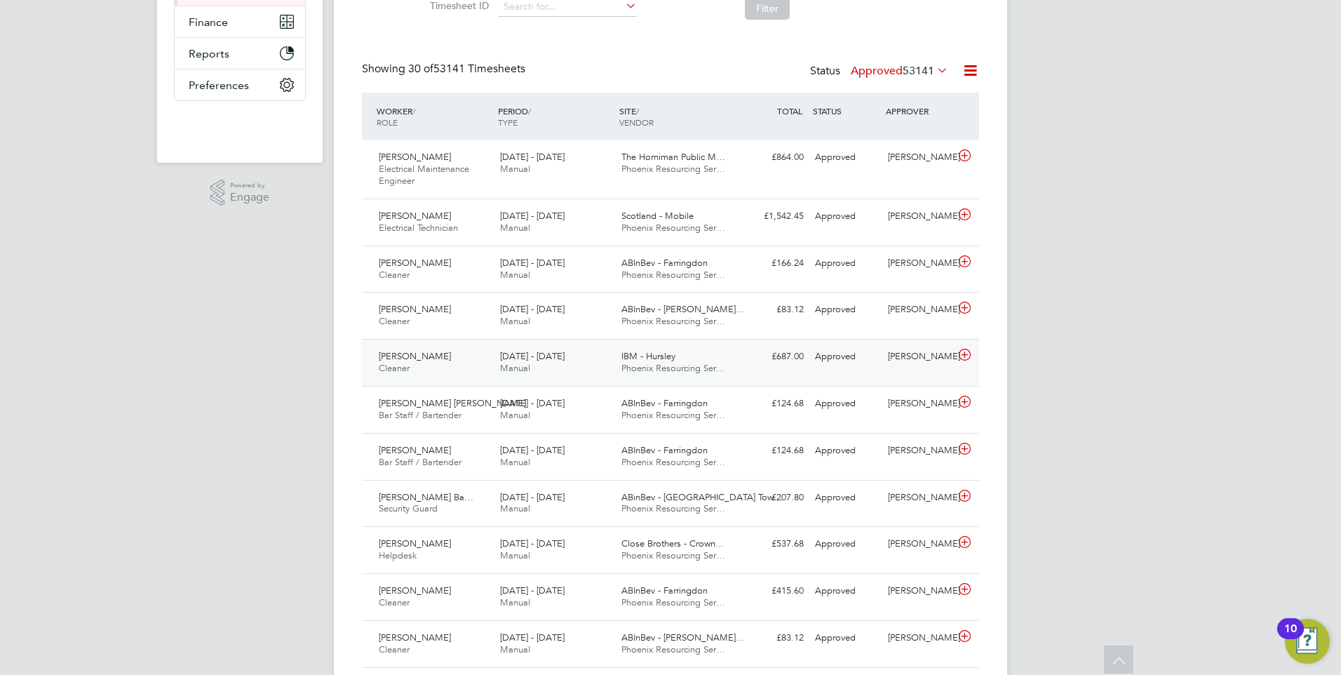
click at [433, 364] on div "[PERSON_NAME] Cleaner [DATE] - [DATE]" at bounding box center [433, 362] width 121 height 35
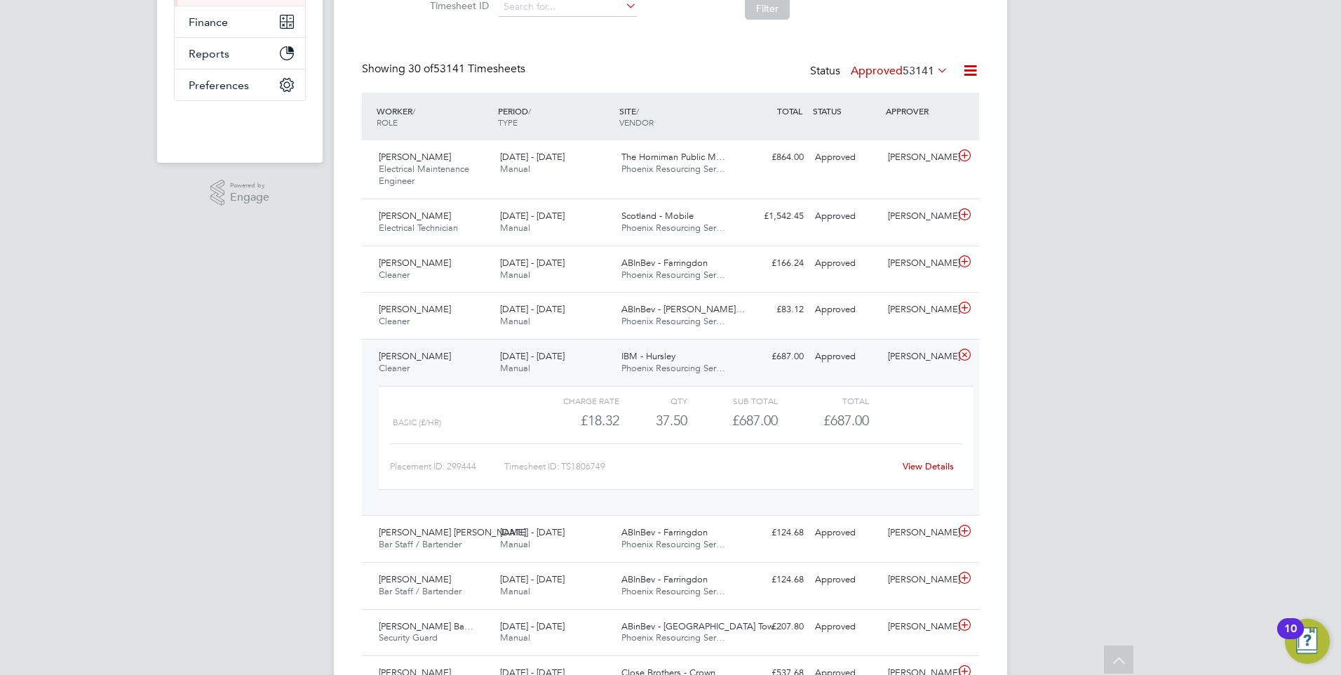
click at [935, 462] on link "View Details" at bounding box center [928, 466] width 51 height 12
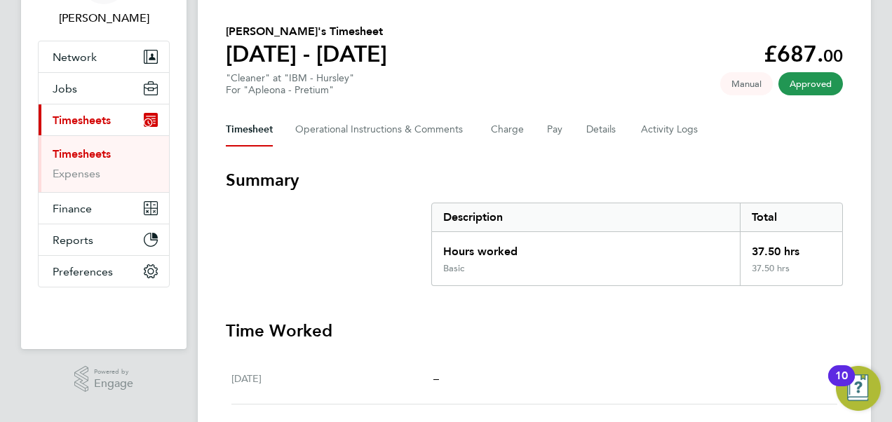
scroll to position [27, 0]
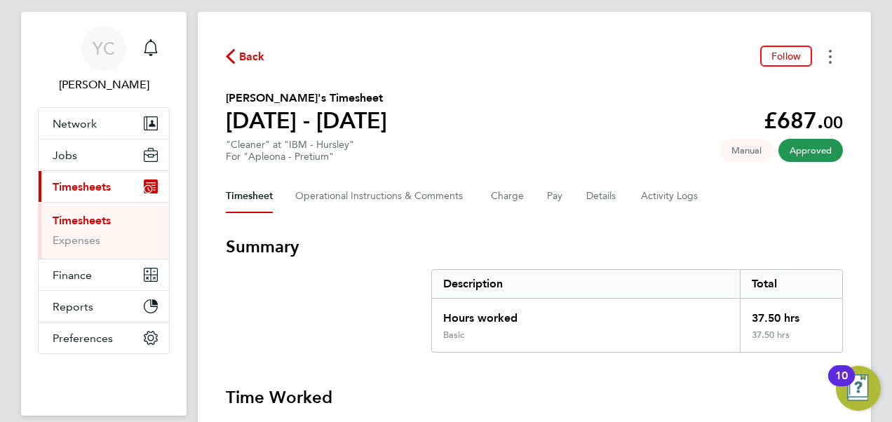
click at [825, 51] on button "Timesheets Menu" at bounding box center [830, 57] width 25 height 22
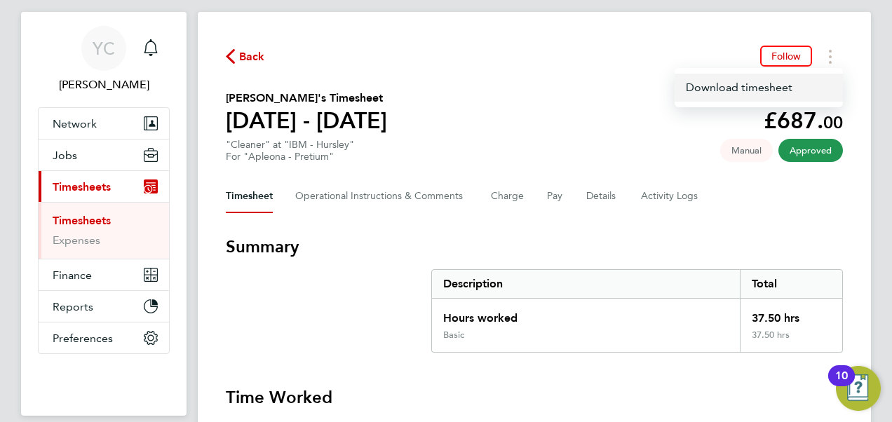
click at [728, 77] on link "Download timesheet" at bounding box center [759, 88] width 168 height 28
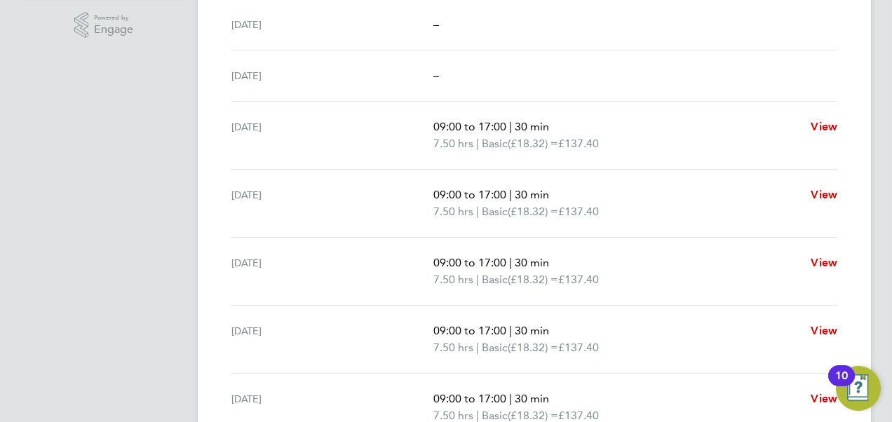
scroll to position [589, 0]
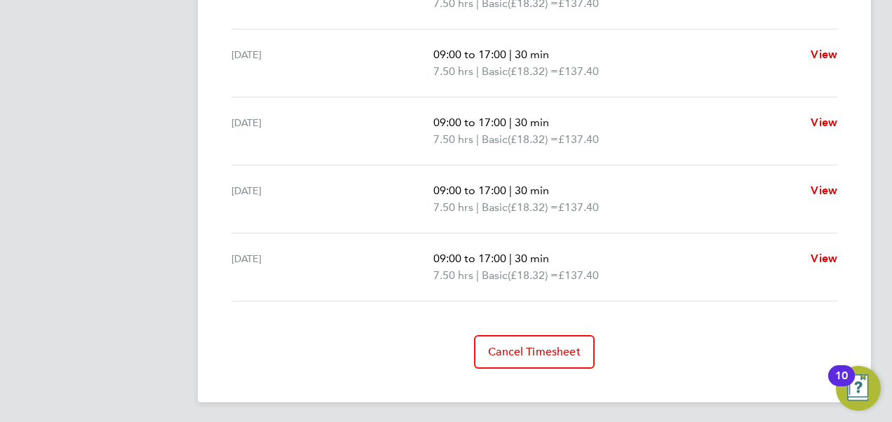
drag, startPoint x: 372, startPoint y: 128, endPoint x: 682, endPoint y: 402, distance: 413.0
drag, startPoint x: 682, startPoint y: 402, endPoint x: 651, endPoint y: 296, distance: 110.3
click at [637, 295] on div "Fri 22 Aug 09:00 to 17:00 | 30 min 7.50 hrs | Basic (£18.32) = £137.40 View" at bounding box center [534, 268] width 606 height 68
click at [641, 267] on p "7.50 hrs | Basic (£18.32) = £137.40" at bounding box center [616, 275] width 366 height 17
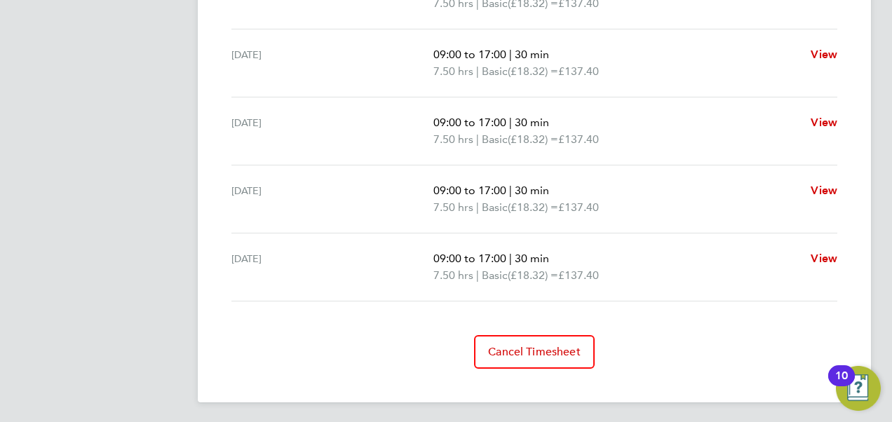
drag, startPoint x: 647, startPoint y: 272, endPoint x: 227, endPoint y: 215, distance: 423.3
click at [227, 215] on ul "Sat 16 Aug – Sun 17 Aug – Mon 18 Aug 09:00 to 17:00 | 30 min 7.50 hrs | Basic (…" at bounding box center [534, 80] width 617 height 443
drag, startPoint x: 227, startPoint y: 215, endPoint x: 298, endPoint y: 264, distance: 85.8
click at [231, 234] on div "Fri 22 Aug 09:00 to 17:00 | 30 min 7.50 hrs | Basic (£18.32) = £137.40 View" at bounding box center [534, 268] width 606 height 68
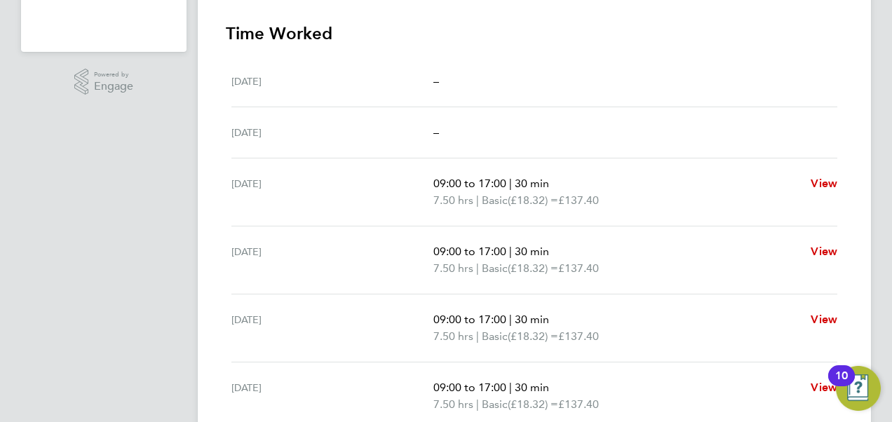
drag, startPoint x: 655, startPoint y: 280, endPoint x: 160, endPoint y: 8, distance: 565.1
click at [164, 0] on html "YC Yazmin Cole Notifications 1 Applications: Network Team Members Businesses Si…" at bounding box center [446, 116] width 892 height 1014
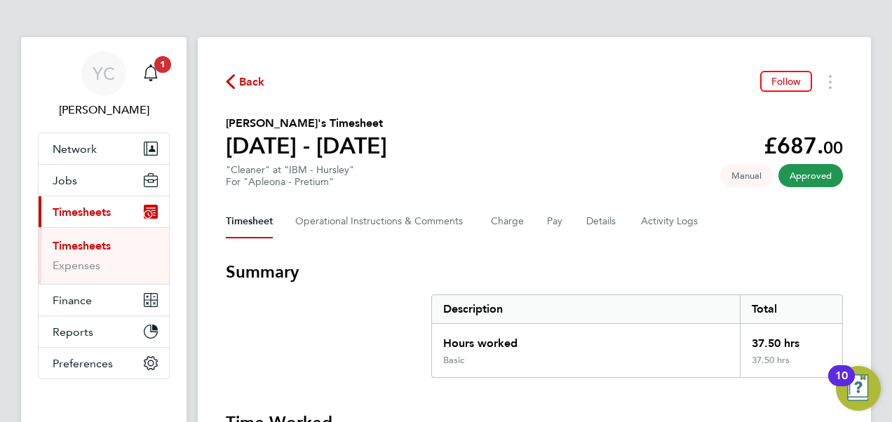
drag, startPoint x: 160, startPoint y: 8, endPoint x: 445, endPoint y: 128, distance: 309.0
click at [445, 128] on section "Harry Bitcliffe's Timesheet 16 - 22 Aug 2025 £687. 00 "Cleaner" at "IBM - Hursl…" at bounding box center [534, 151] width 617 height 73
click at [483, 149] on section "Harry Bitcliffe's Timesheet 16 - 22 Aug 2025 £687. 00 "Cleaner" at "IBM - Hursl…" at bounding box center [534, 151] width 617 height 73
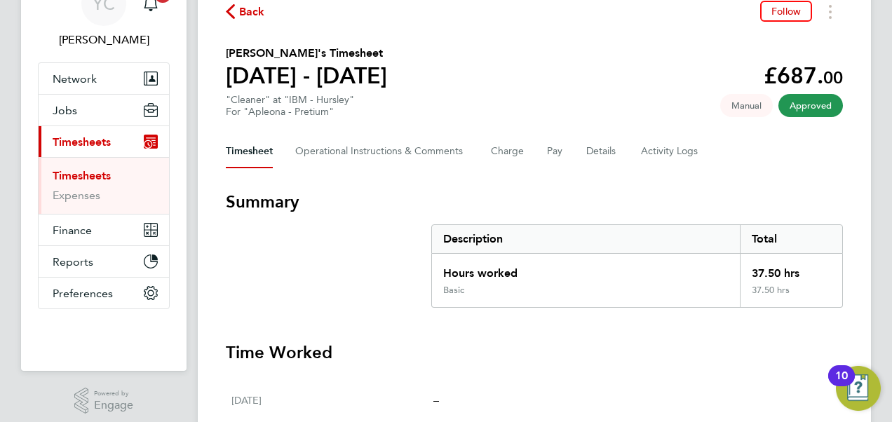
click at [410, 264] on section "Summary Description Total Hours worked 37.50 hrs Basic 37.50 hrs" at bounding box center [534, 249] width 617 height 117
click at [393, 159] on Comments-tab "Operational Instructions & Comments" at bounding box center [381, 152] width 173 height 34
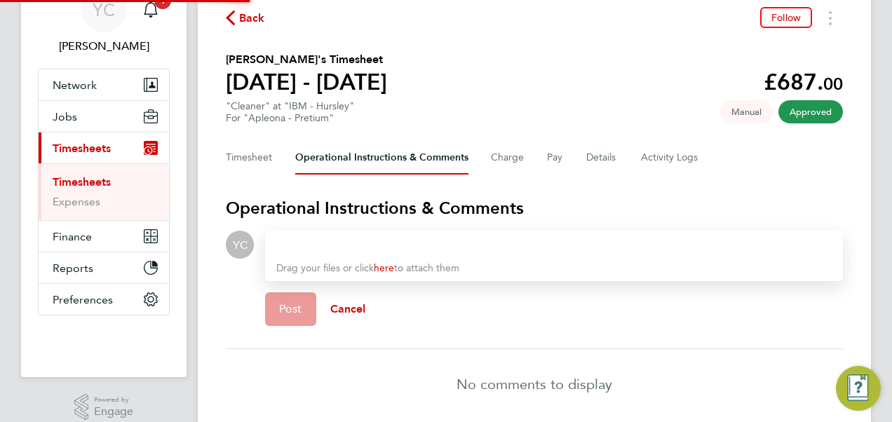
scroll to position [119, 0]
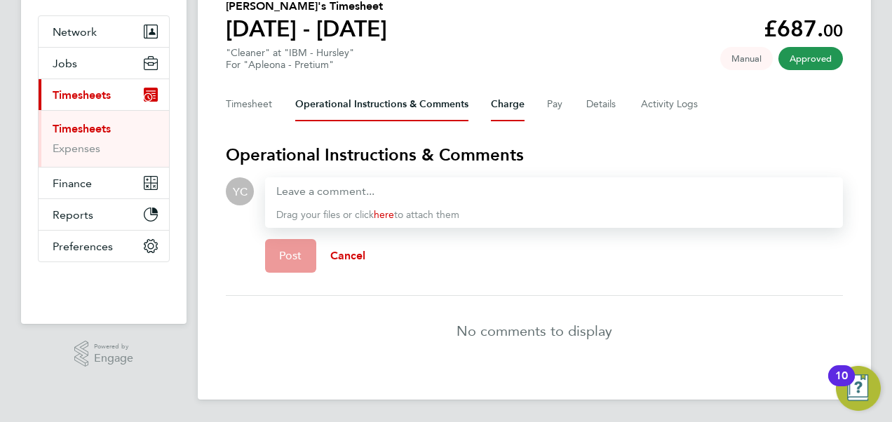
click at [521, 93] on button "Charge" at bounding box center [508, 105] width 34 height 34
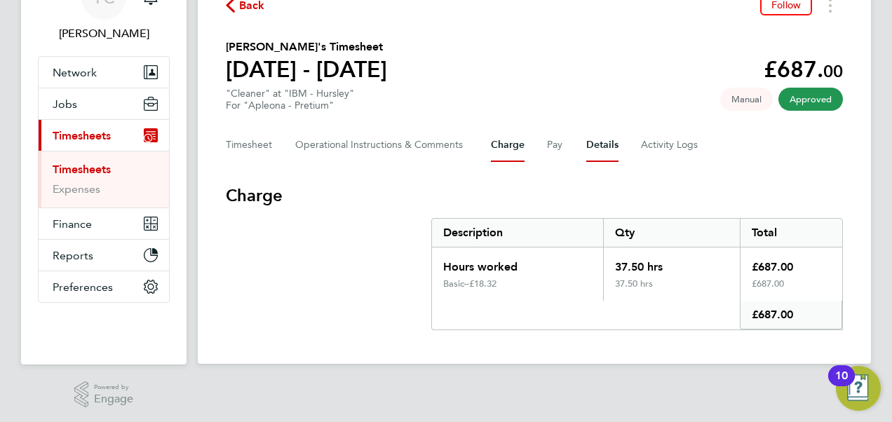
scroll to position [79, 0]
click at [610, 139] on button "Details" at bounding box center [602, 145] width 32 height 34
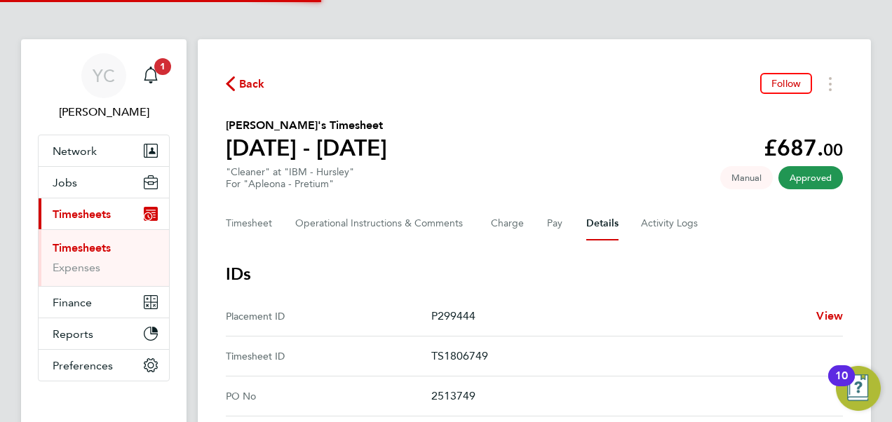
scroll to position [351, 0]
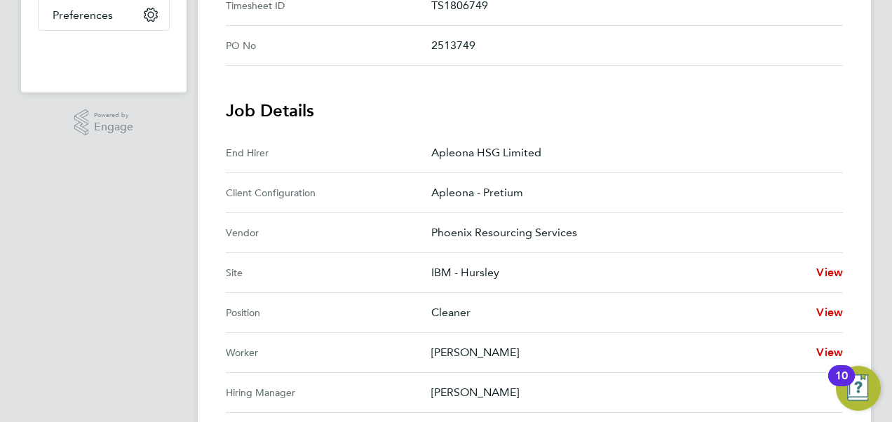
drag, startPoint x: 417, startPoint y: 147, endPoint x: 539, endPoint y: 392, distance: 273.5
click at [539, 392] on section "Job Details End Hirer Apleona HSG Limited Client Configuration Apleona - Pretiu…" at bounding box center [534, 297] width 617 height 394
drag, startPoint x: 539, startPoint y: 392, endPoint x: 541, endPoint y: 342, distance: 49.8
click at [541, 344] on p "[PERSON_NAME]" at bounding box center [618, 352] width 374 height 17
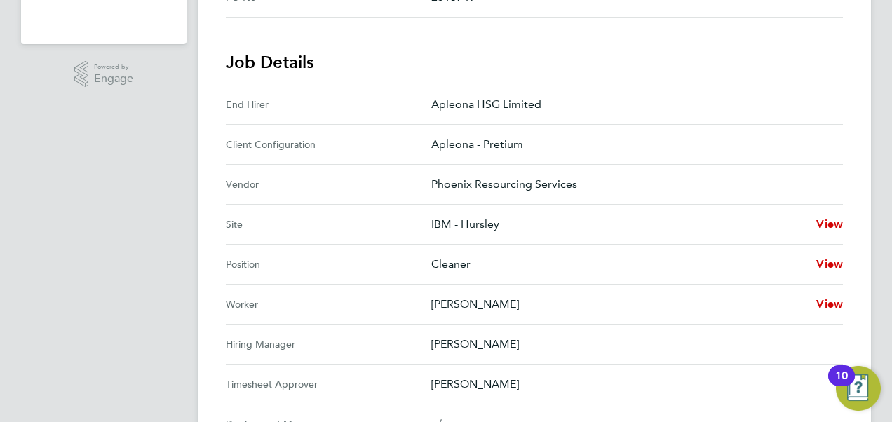
click at [532, 331] on section "Job Details End Hirer Apleona HSG Limited Client Configuration Apleona - Pretiu…" at bounding box center [534, 248] width 617 height 394
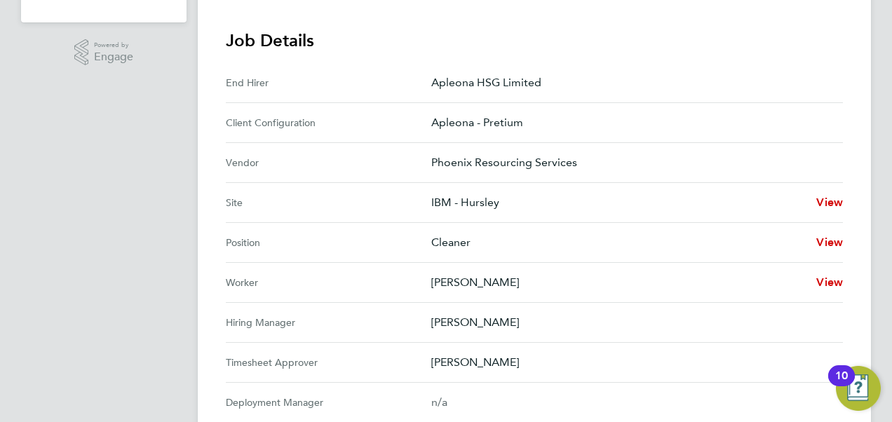
drag, startPoint x: 530, startPoint y: 321, endPoint x: 516, endPoint y: 380, distance: 61.3
click at [516, 380] on section "Job Details End Hirer Apleona HSG Limited Client Configuration Apleona - Pretiu…" at bounding box center [534, 226] width 617 height 394
click at [516, 383] on Manager "Deployment Manager n/a" at bounding box center [534, 403] width 617 height 40
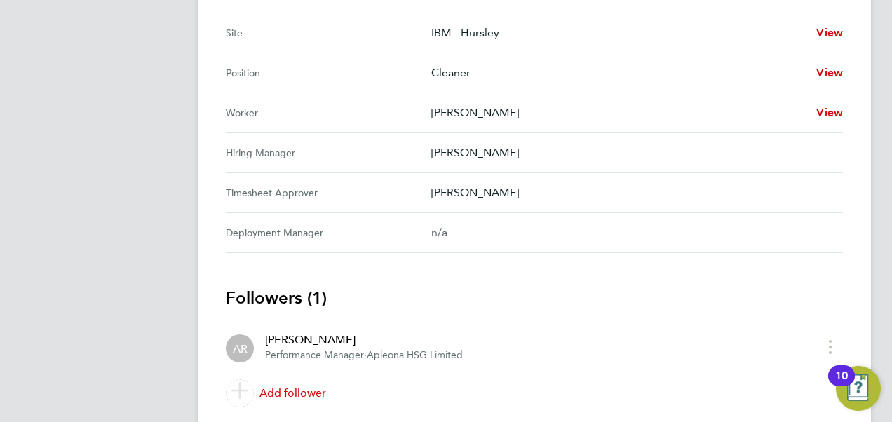
scroll to position [634, 0]
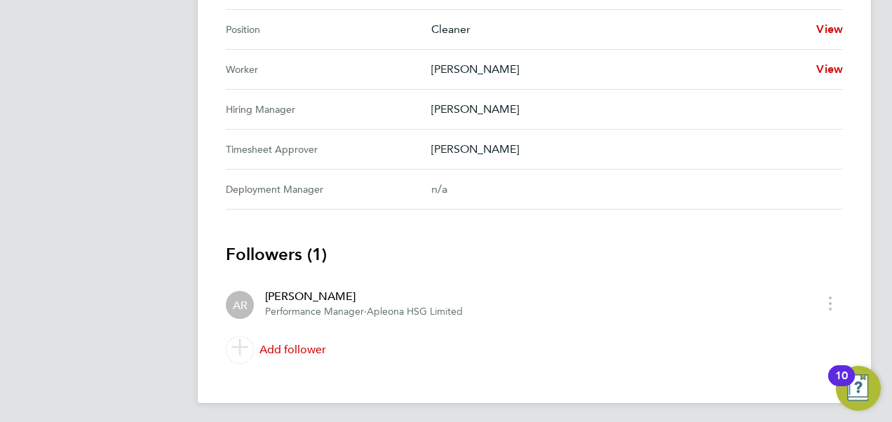
click at [422, 172] on Manager "Deployment Manager n/a" at bounding box center [534, 190] width 617 height 40
drag, startPoint x: 455, startPoint y: 182, endPoint x: 578, endPoint y: 311, distance: 179.1
click at [578, 311] on app-follower-row "AR Angie Robison Performance Manager · Apleona HSG Limited" at bounding box center [522, 303] width 592 height 31
click at [579, 259] on h3 "Followers (1)" at bounding box center [534, 254] width 617 height 22
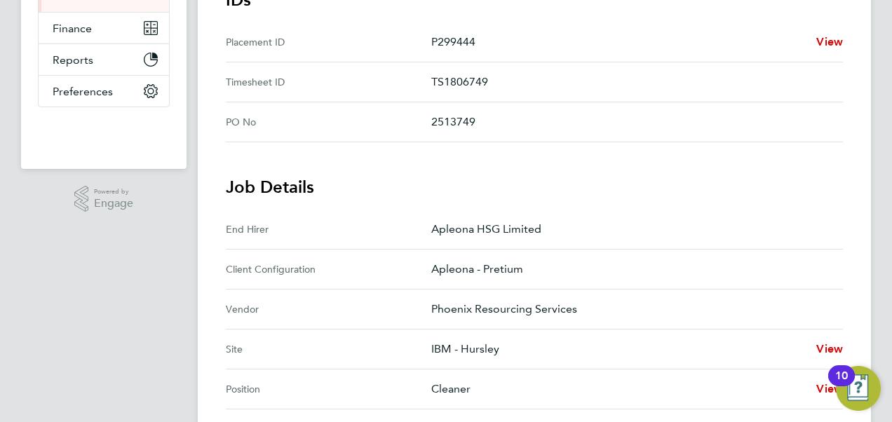
scroll to position [143, 0]
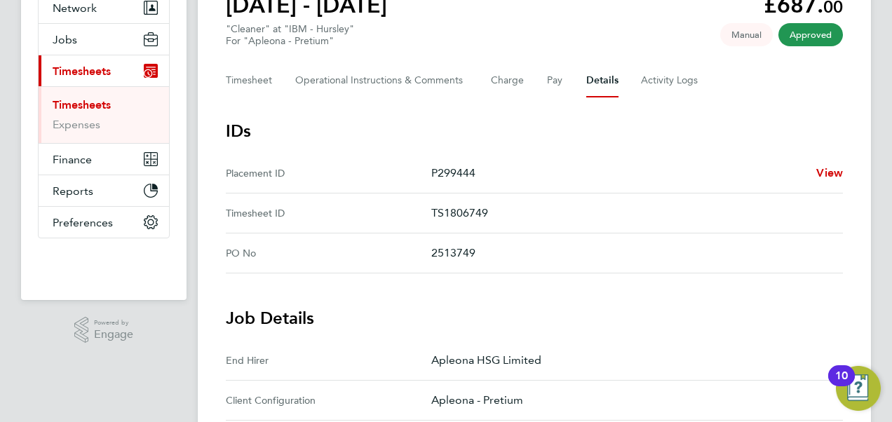
click at [850, 168] on div "Back Follow Harry Bitcliffe's Timesheet 16 - 22 Aug 2025 £687. 00 "Cleaner" at …" at bounding box center [534, 395] width 673 height 998
click at [842, 170] on span "View" at bounding box center [829, 172] width 27 height 13
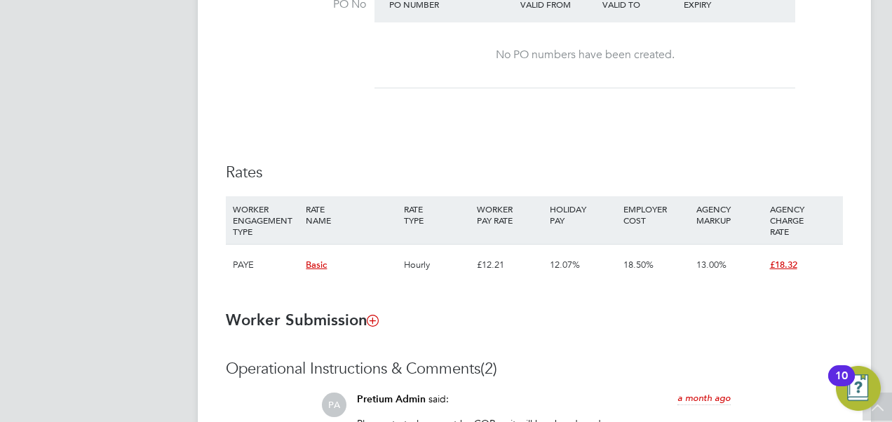
scroll to position [842, 0]
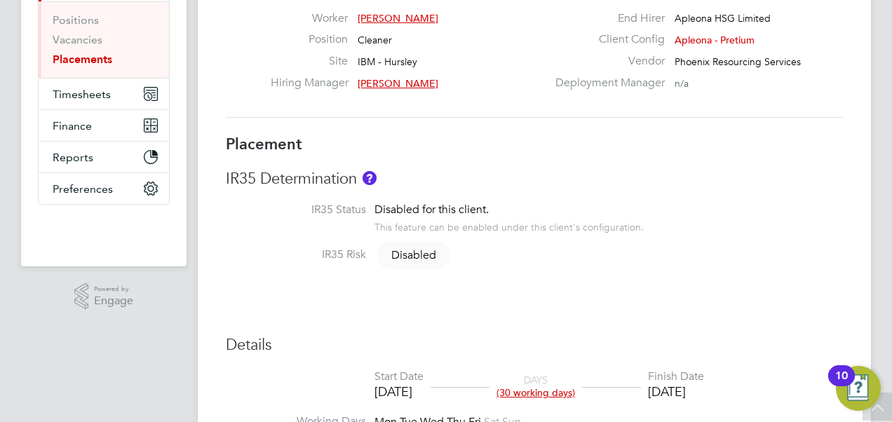
scroll to position [27, 0]
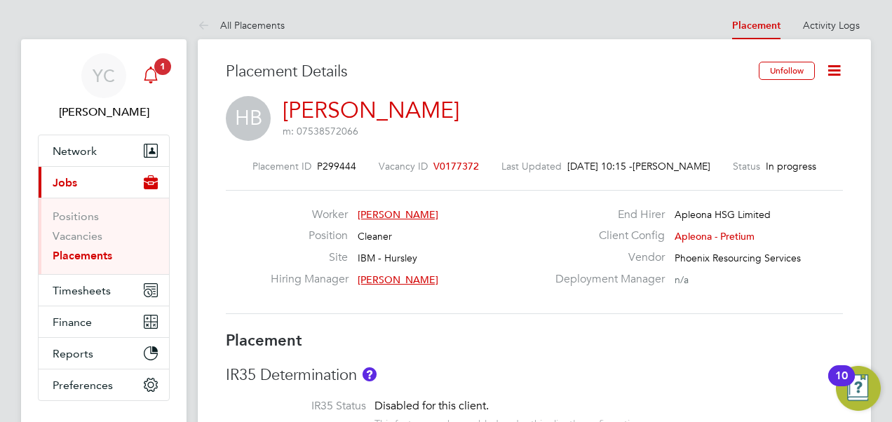
click at [156, 78] on icon "Main navigation" at bounding box center [150, 75] width 17 height 17
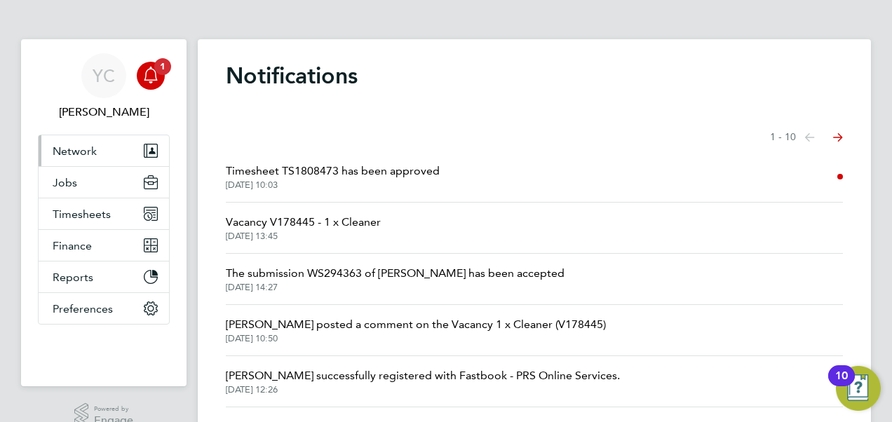
click at [83, 144] on span "Network" at bounding box center [75, 150] width 44 height 13
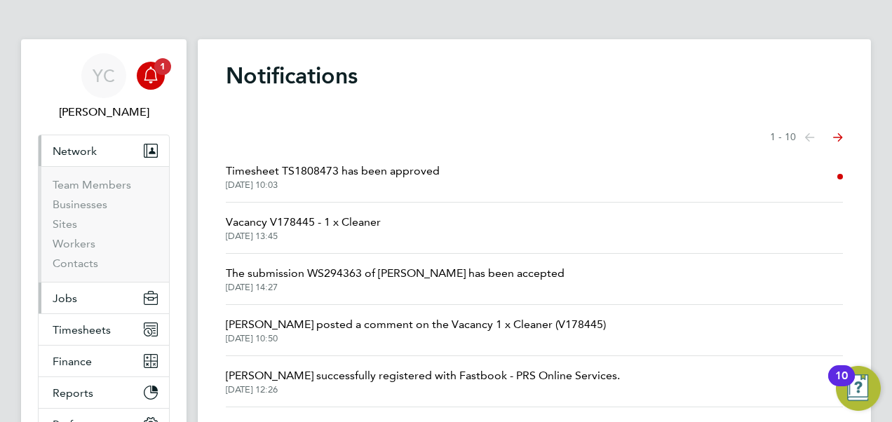
click at [100, 302] on button "Jobs" at bounding box center [104, 298] width 130 height 31
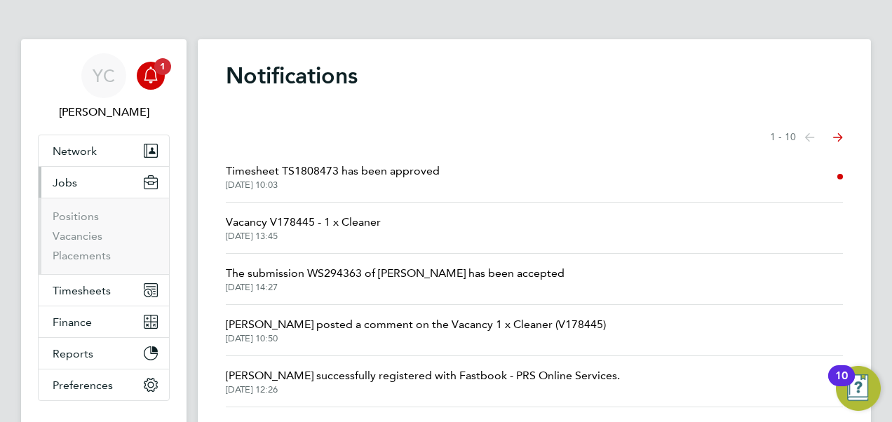
click at [21, 231] on app-nav-sections-wrapper "YC Yazmin Cole Notifications 1 Applications: Network Team Members Businesses Si…" at bounding box center [104, 251] width 166 height 424
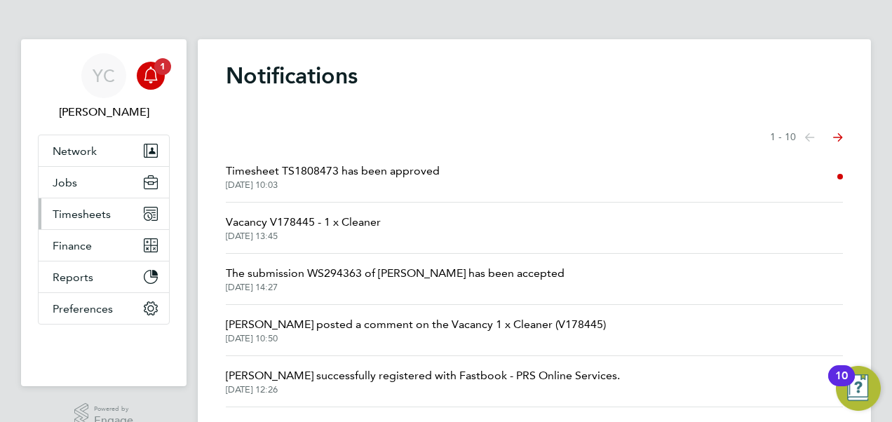
click at [72, 210] on span "Timesheets" at bounding box center [82, 214] width 58 height 13
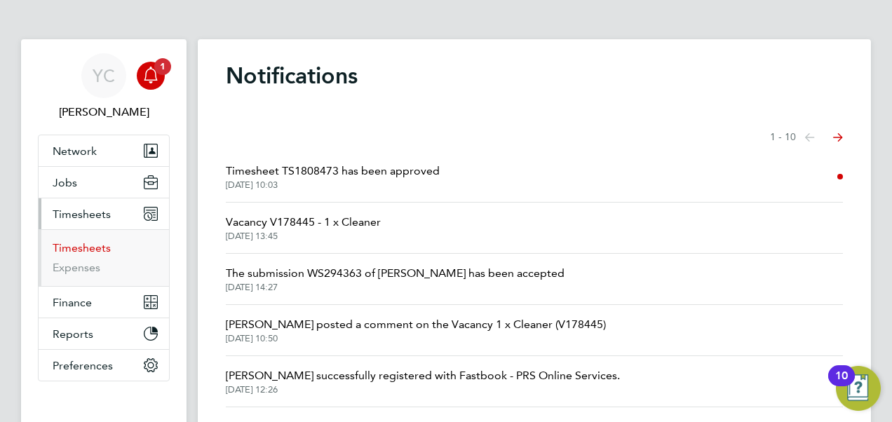
click at [76, 249] on link "Timesheets" at bounding box center [82, 247] width 58 height 13
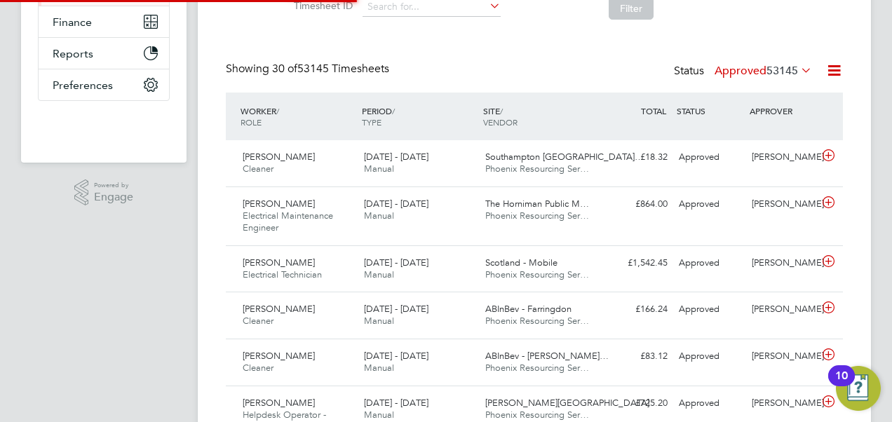
scroll to position [7, 7]
click at [408, 168] on div "16 - 22 Aug 2025 Manual" at bounding box center [418, 163] width 121 height 35
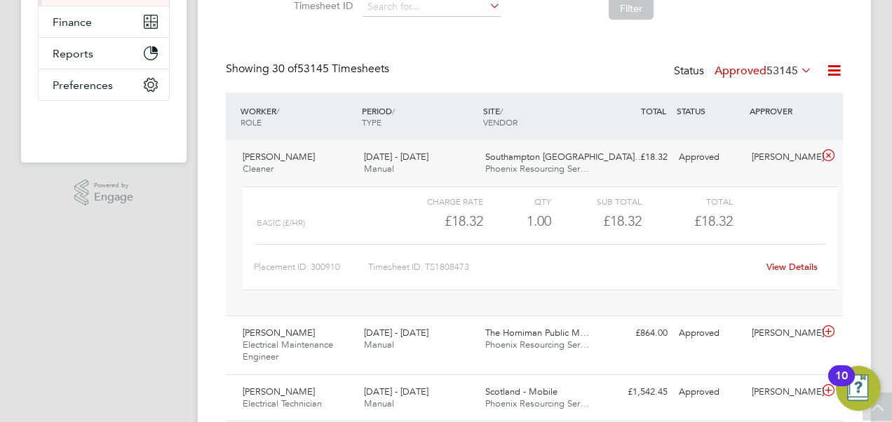
click at [798, 261] on link "View Details" at bounding box center [792, 267] width 51 height 12
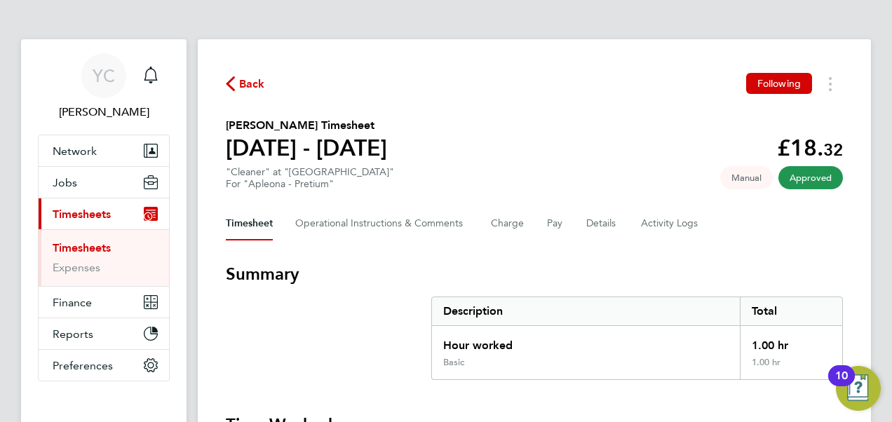
click at [331, 287] on section "Summary Description Total Hour worked 1.00 hr Basic 1.00 hr" at bounding box center [534, 321] width 617 height 117
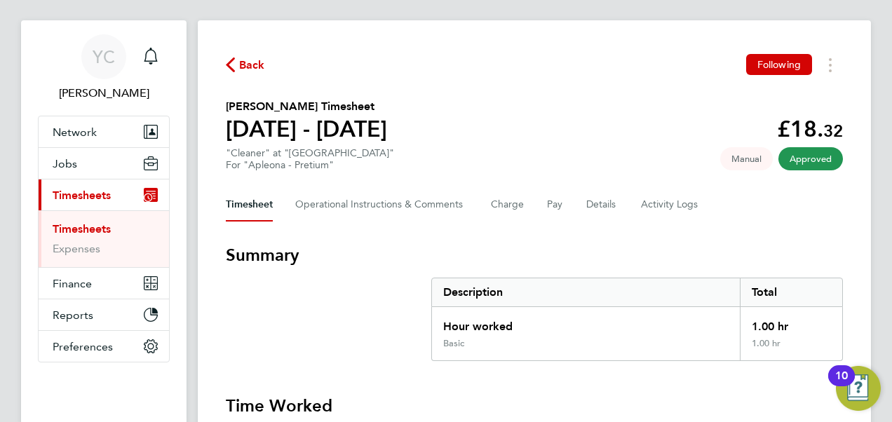
scroll to position [210, 0]
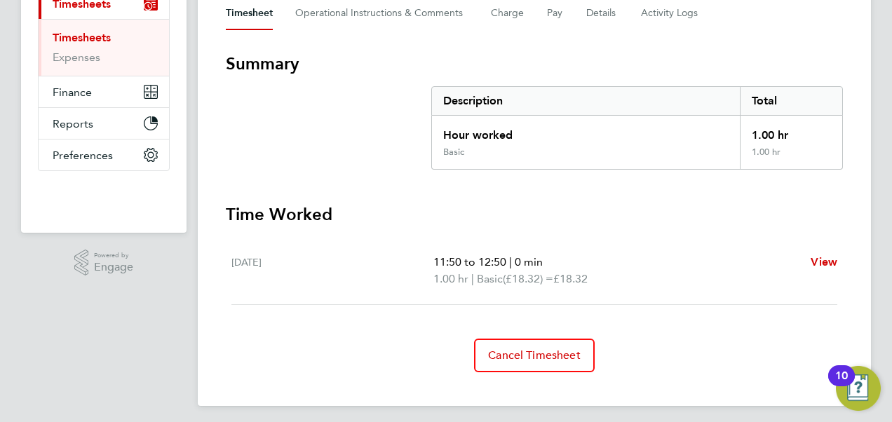
click at [400, 326] on section "Time Worked Fri 22 Aug 11:50 to 12:50 | 0 min 1.00 hr | Basic (£18.32) = £18.32…" at bounding box center [534, 287] width 617 height 169
click at [198, 351] on div "Back Following Frank Burke's Timesheet 16 - 22 Aug 2025 £18. 32 "Cleaner" at "S…" at bounding box center [534, 117] width 673 height 577
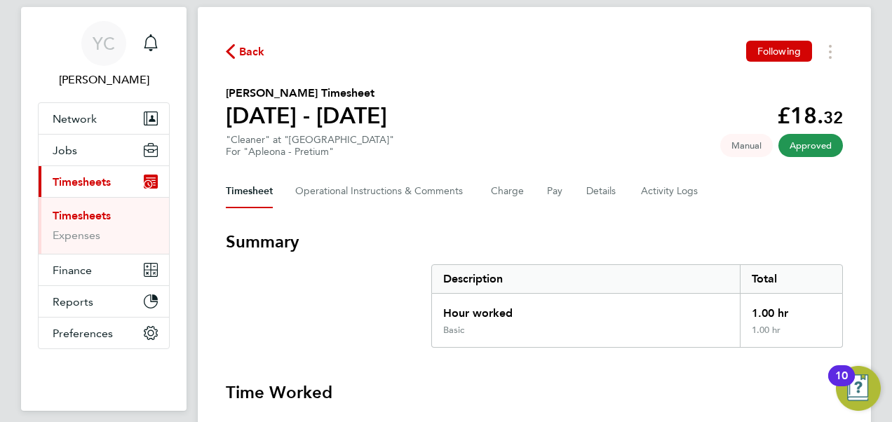
scroll to position [0, 0]
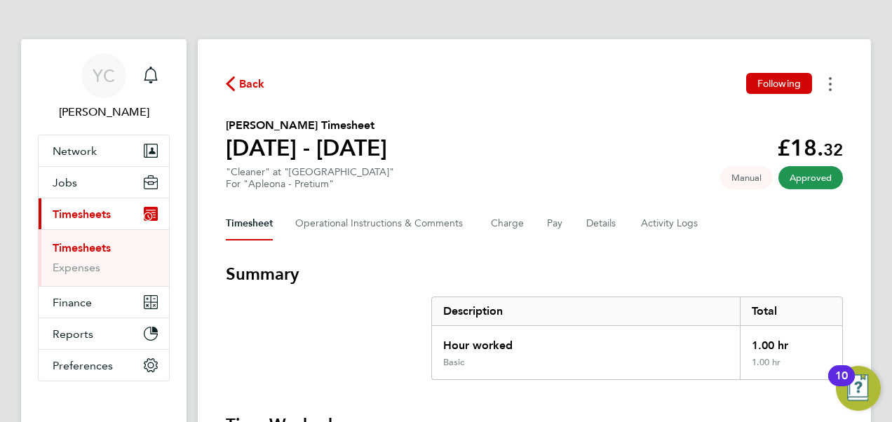
click at [831, 87] on icon "Timesheets Menu" at bounding box center [830, 84] width 3 height 14
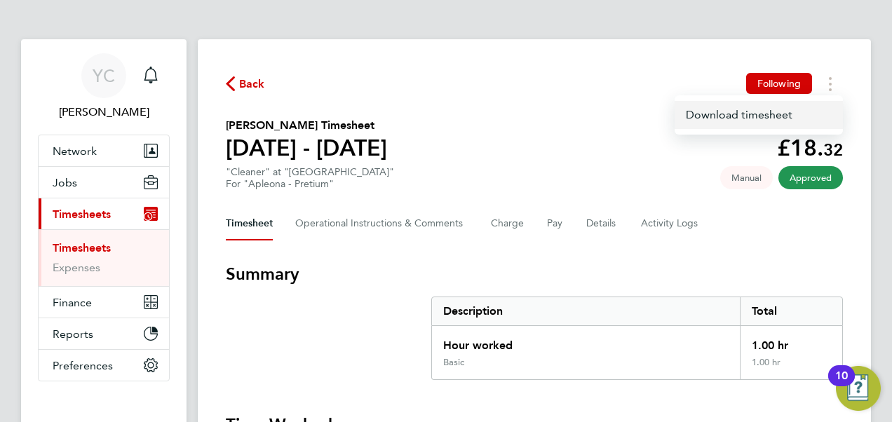
click at [752, 119] on link "Download timesheet" at bounding box center [759, 115] width 168 height 28
